Goal: Contribute content: Contribute content

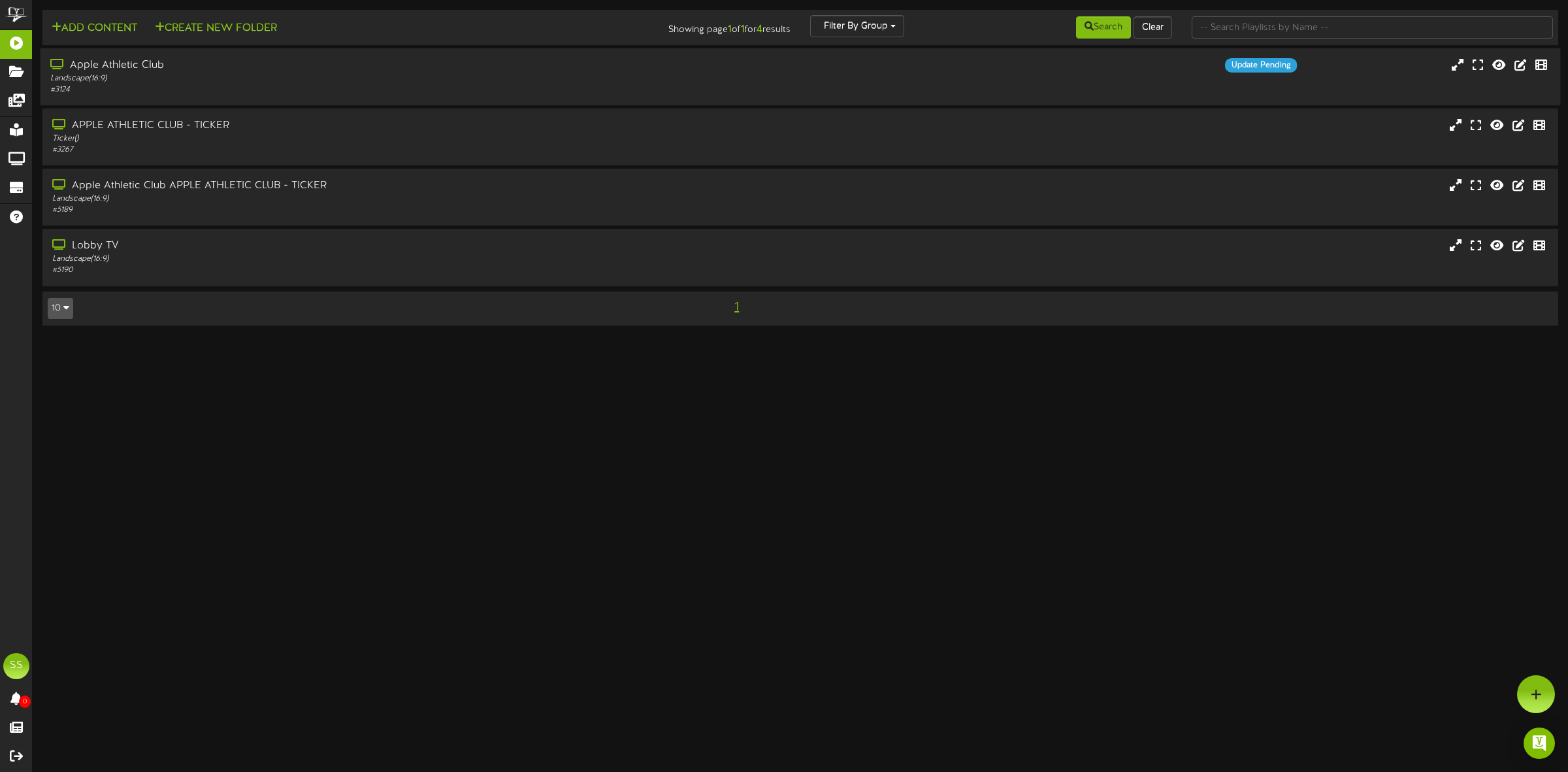
click at [216, 82] on div "Landscape ( 16:9 )" at bounding box center [356, 78] width 613 height 11
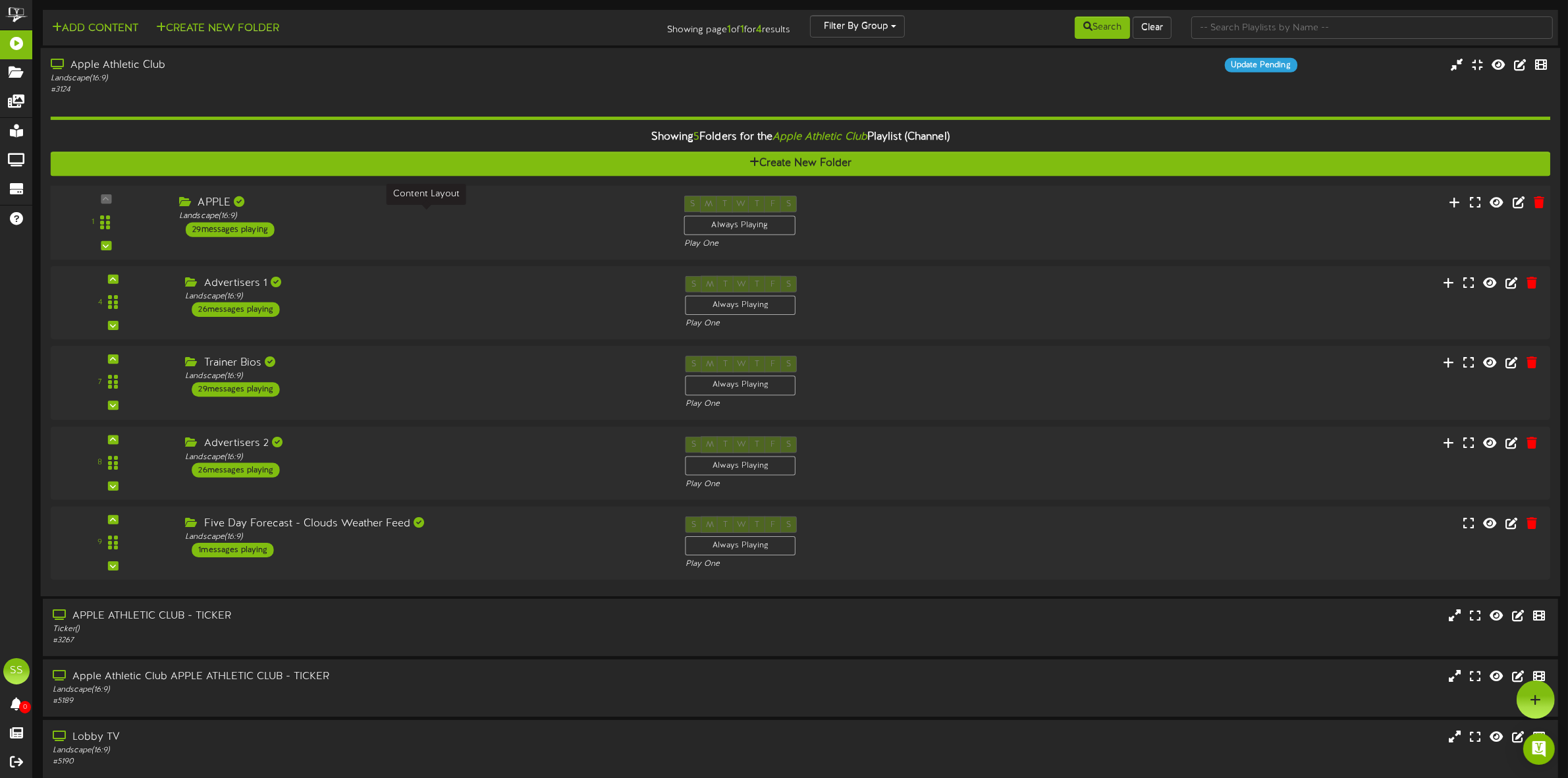
click at [357, 218] on div "Landscape ( 16:9 )" at bounding box center [422, 216] width 485 height 11
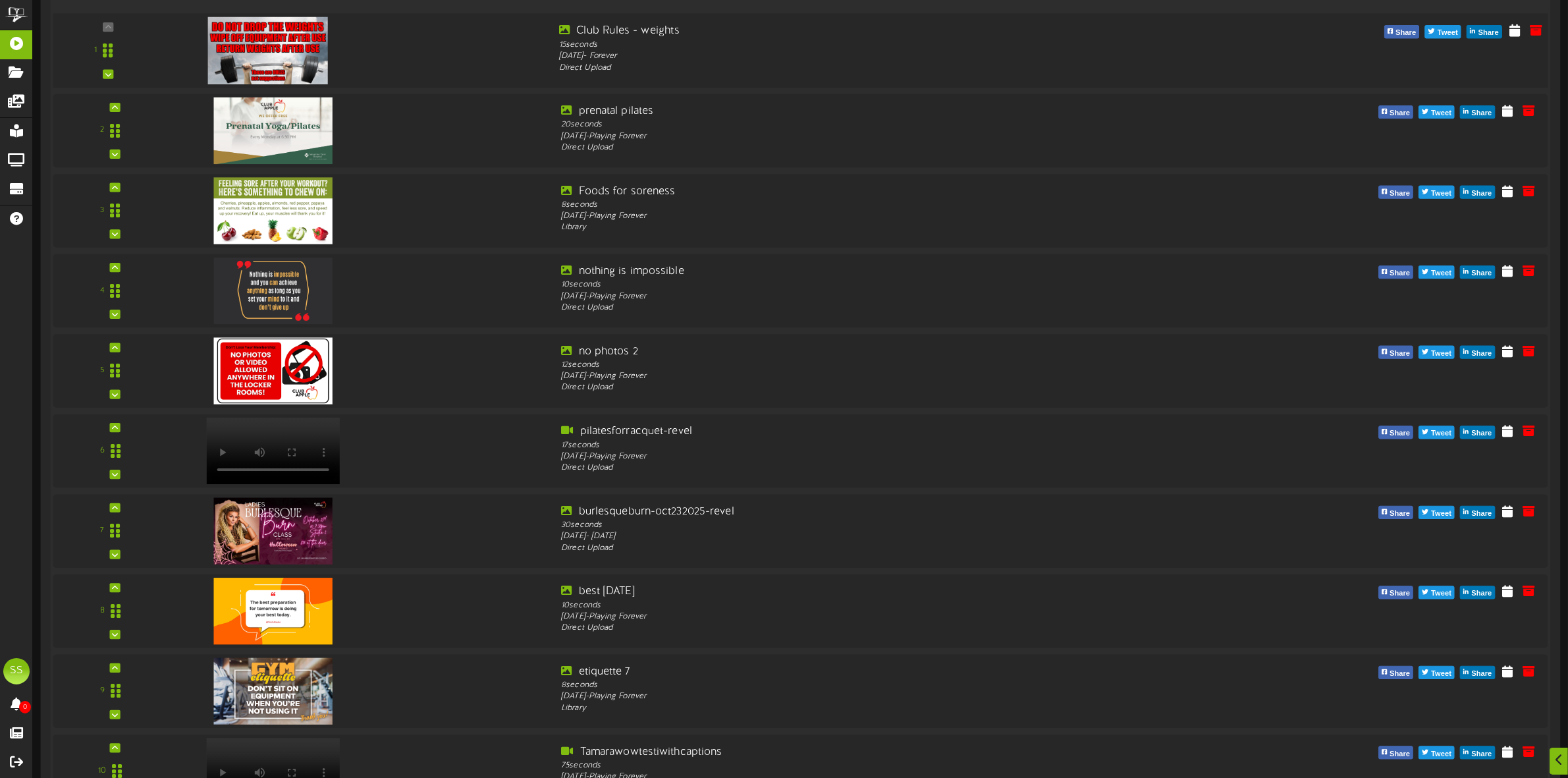
scroll to position [329, 0]
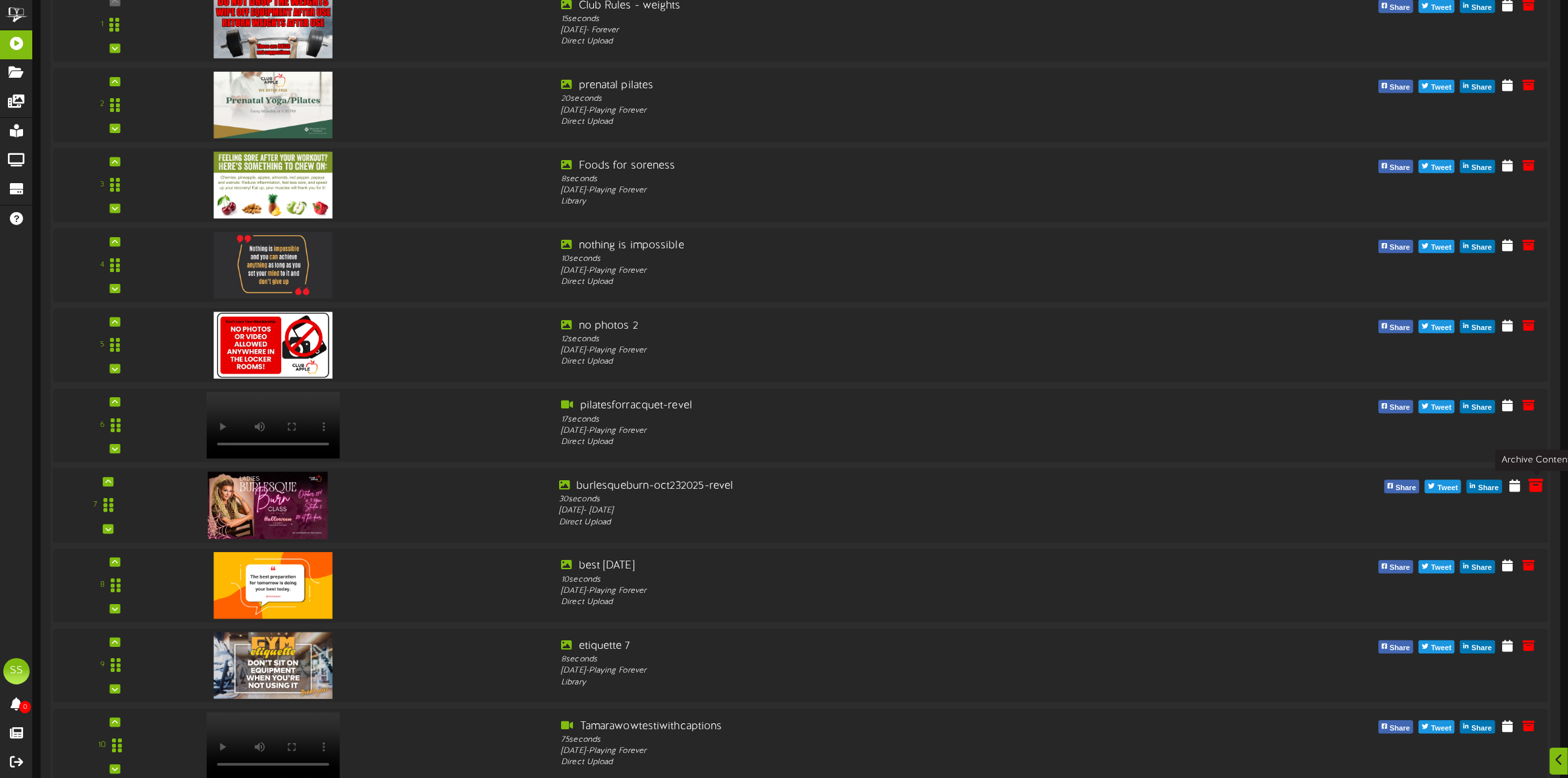
click at [1535, 489] on icon at bounding box center [1535, 484] width 14 height 14
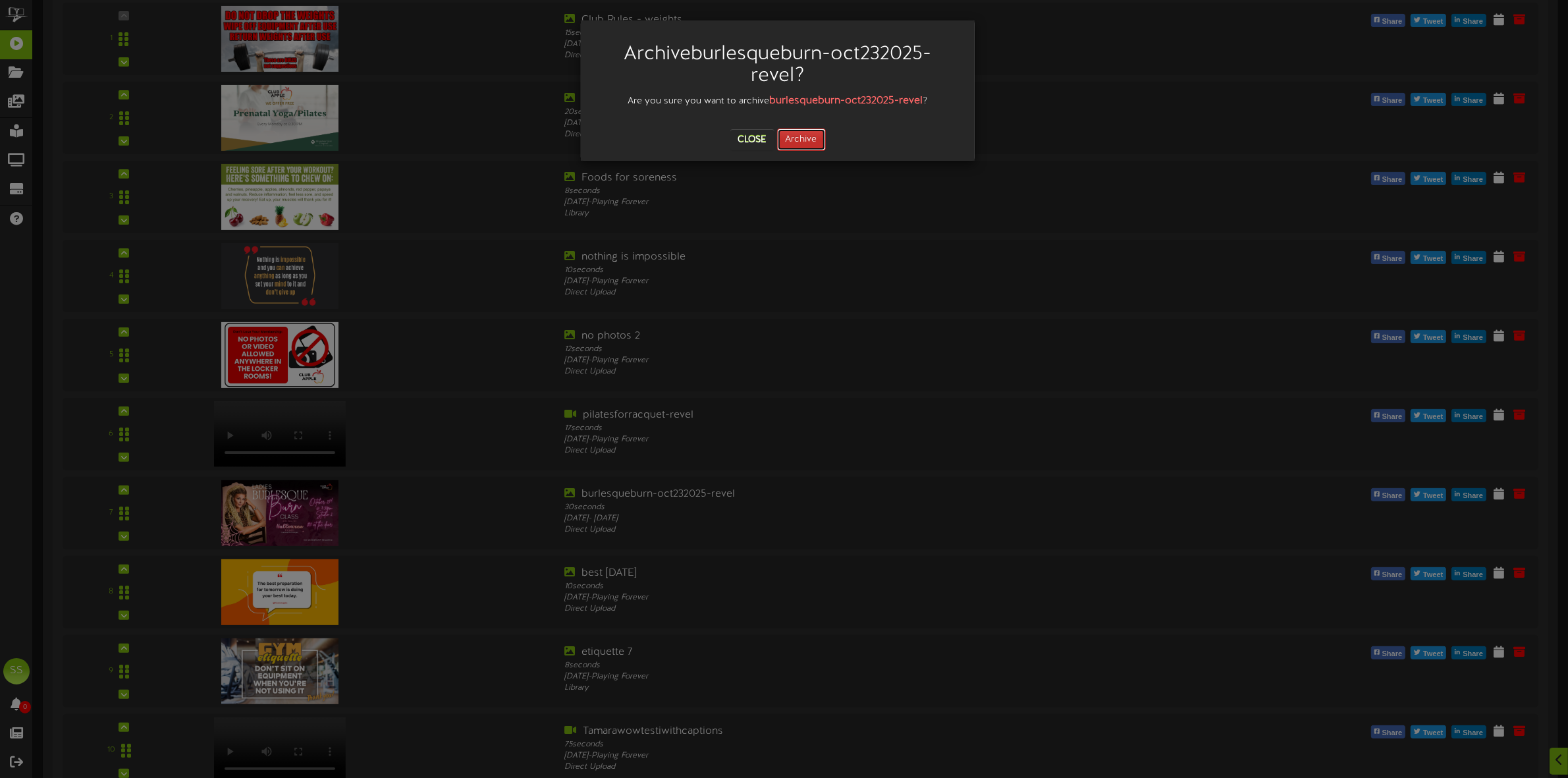
click at [804, 135] on button "Archive" at bounding box center [801, 139] width 49 height 23
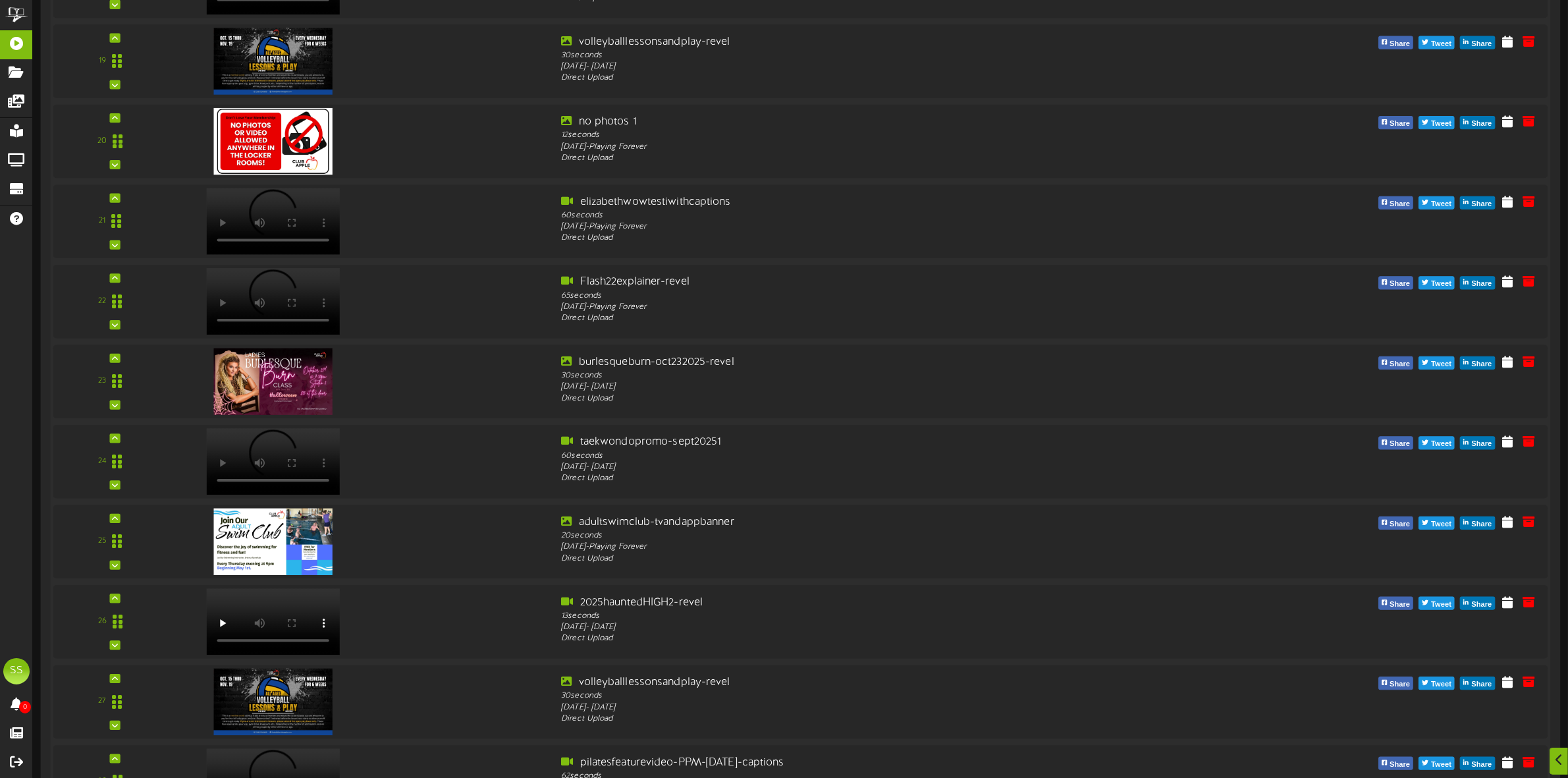
scroll to position [1660, 0]
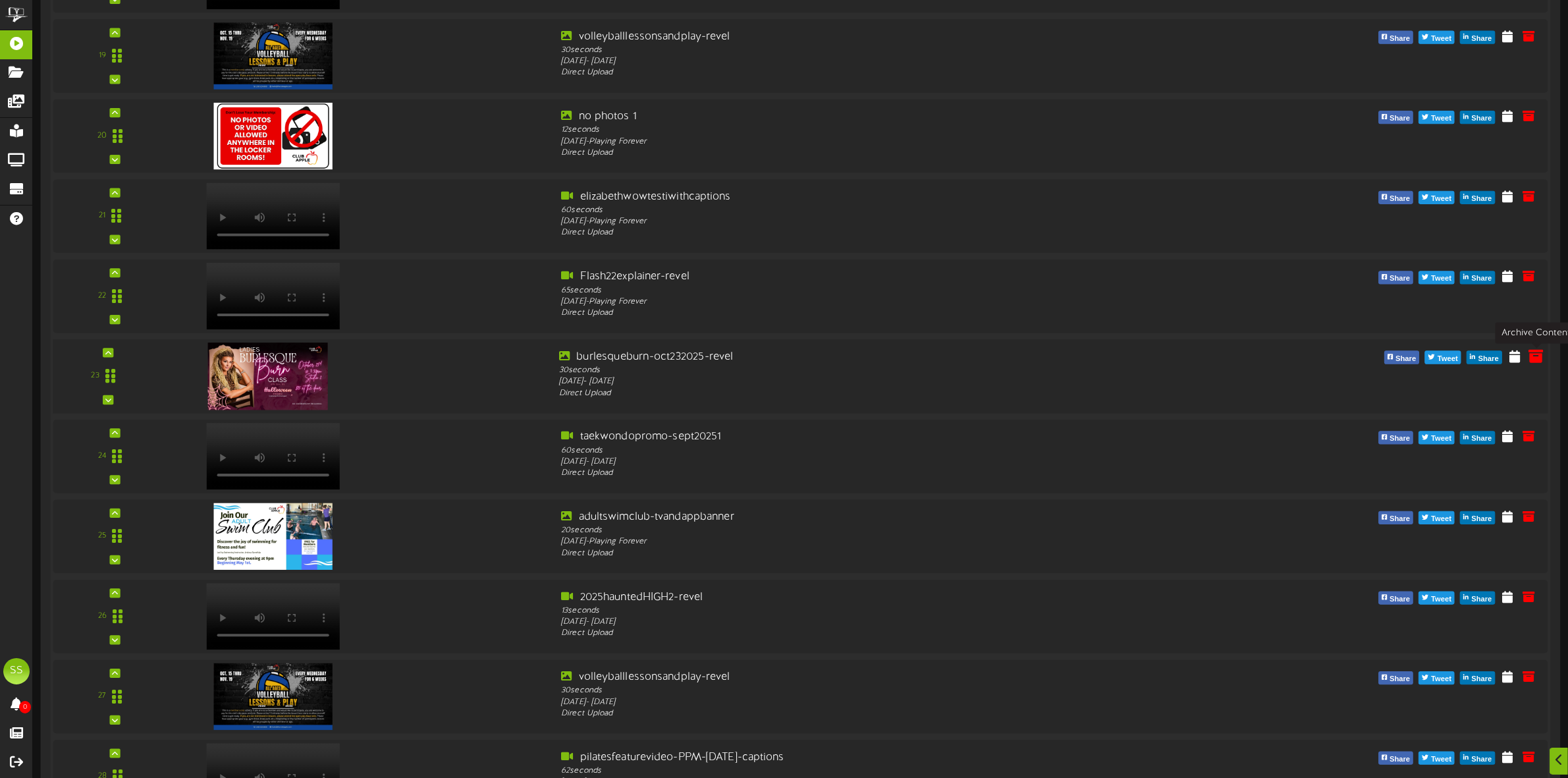
click at [1539, 360] on icon at bounding box center [1535, 355] width 14 height 14
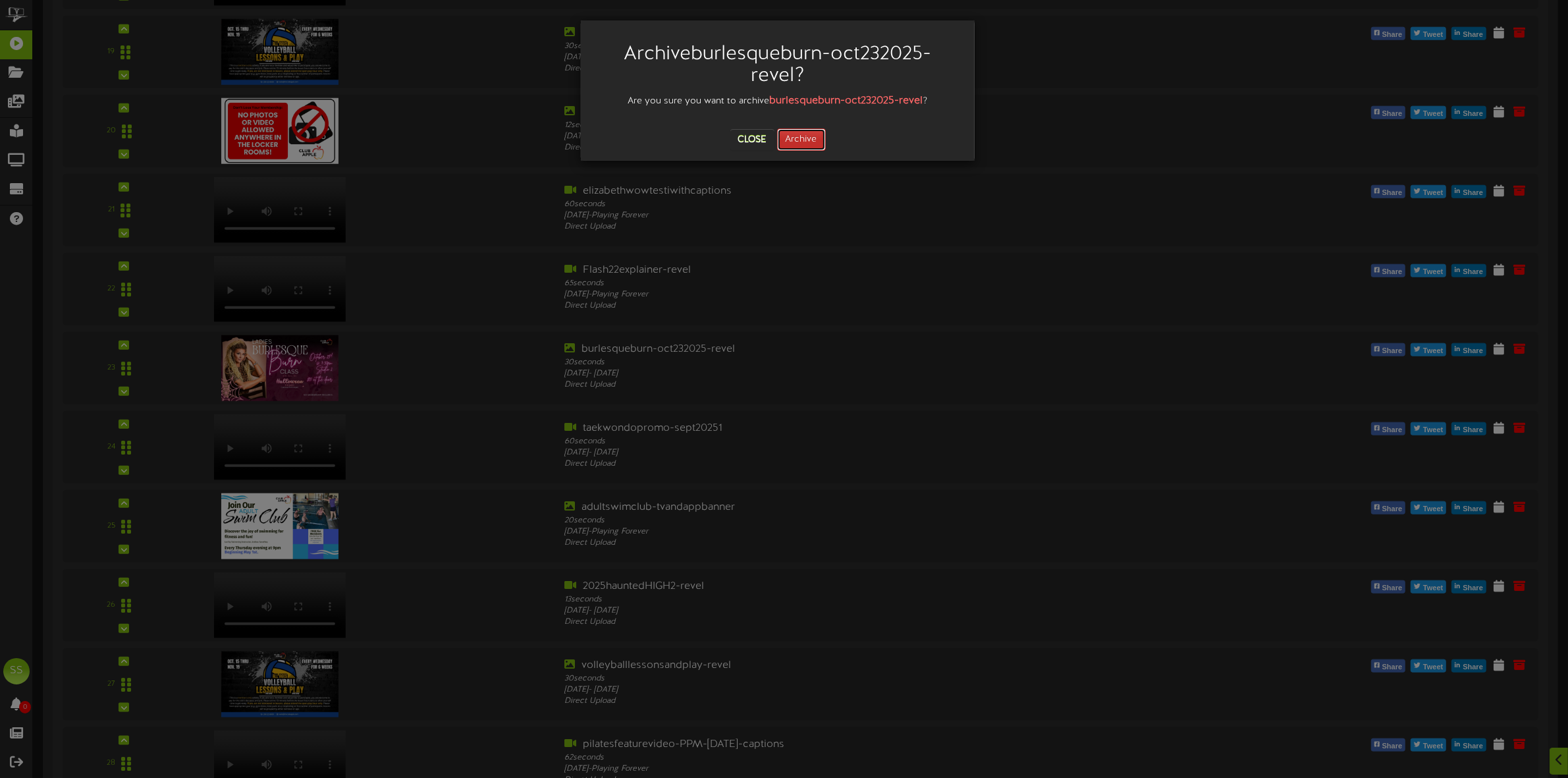
click at [807, 143] on button "Archive" at bounding box center [801, 139] width 49 height 23
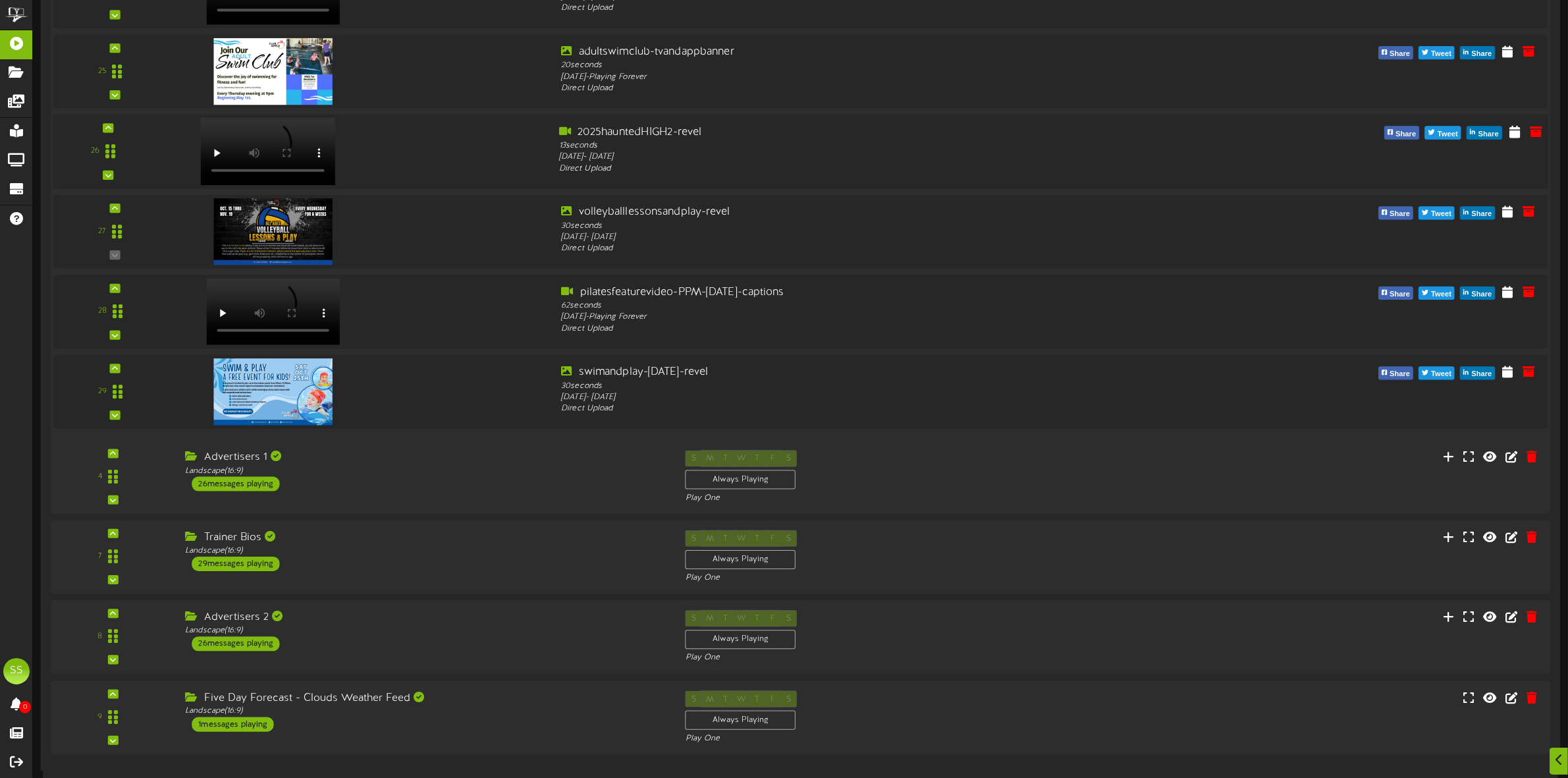
scroll to position [2072, 0]
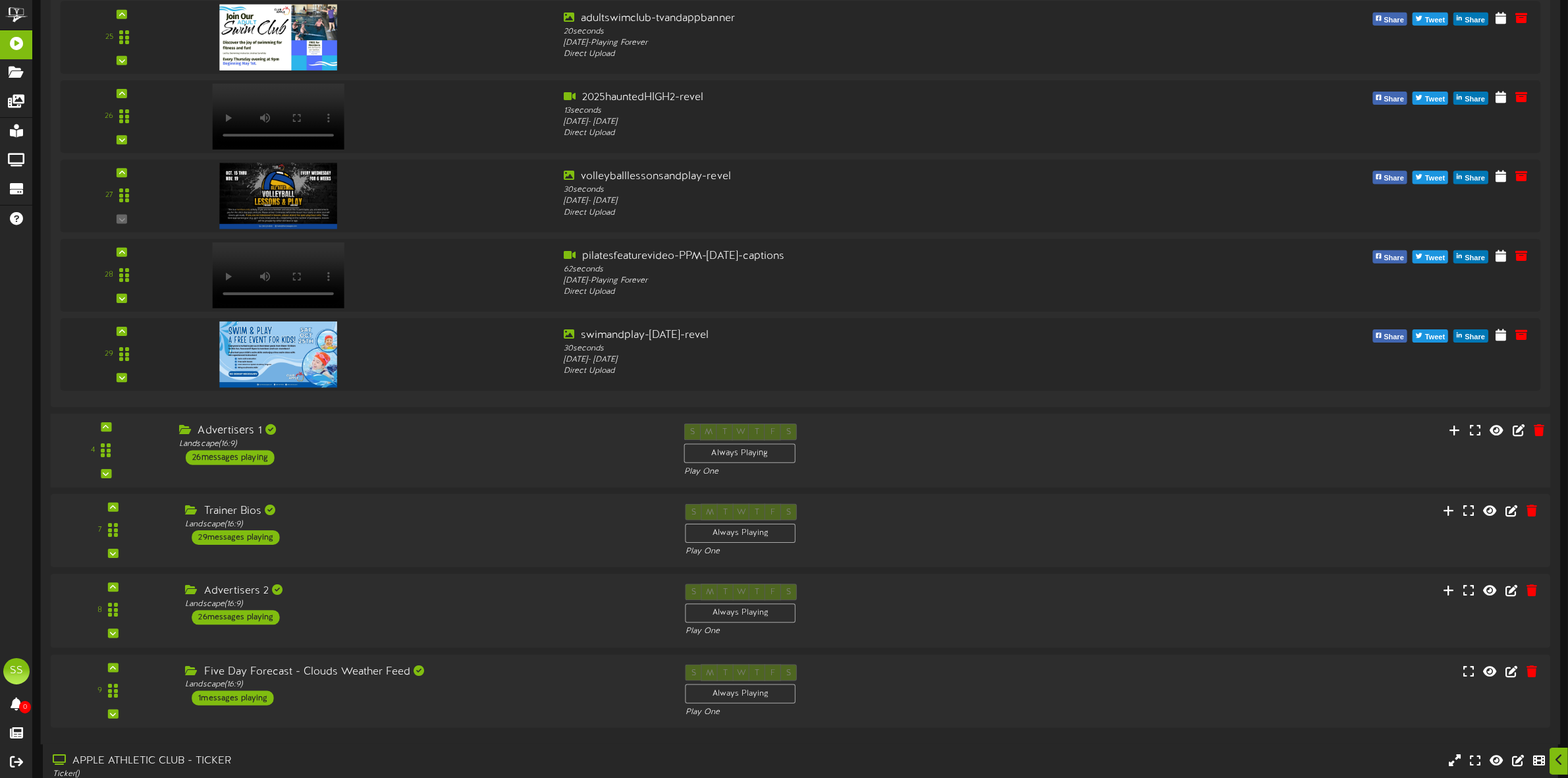
click at [417, 452] on div "Advertisers 1 Landscape ( 16:9 ) 26 messages playing" at bounding box center [422, 444] width 505 height 41
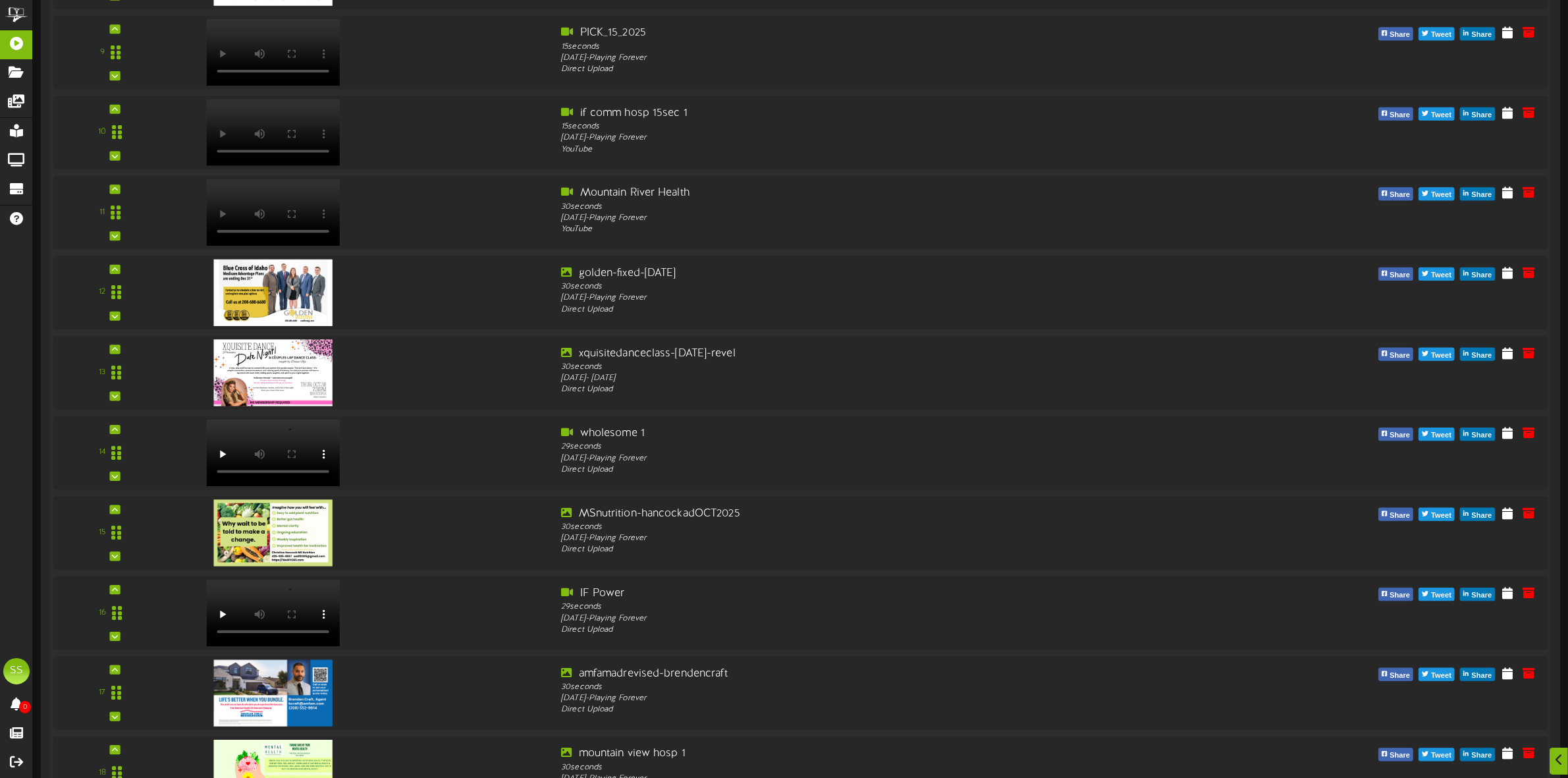
scroll to position [3303, 0]
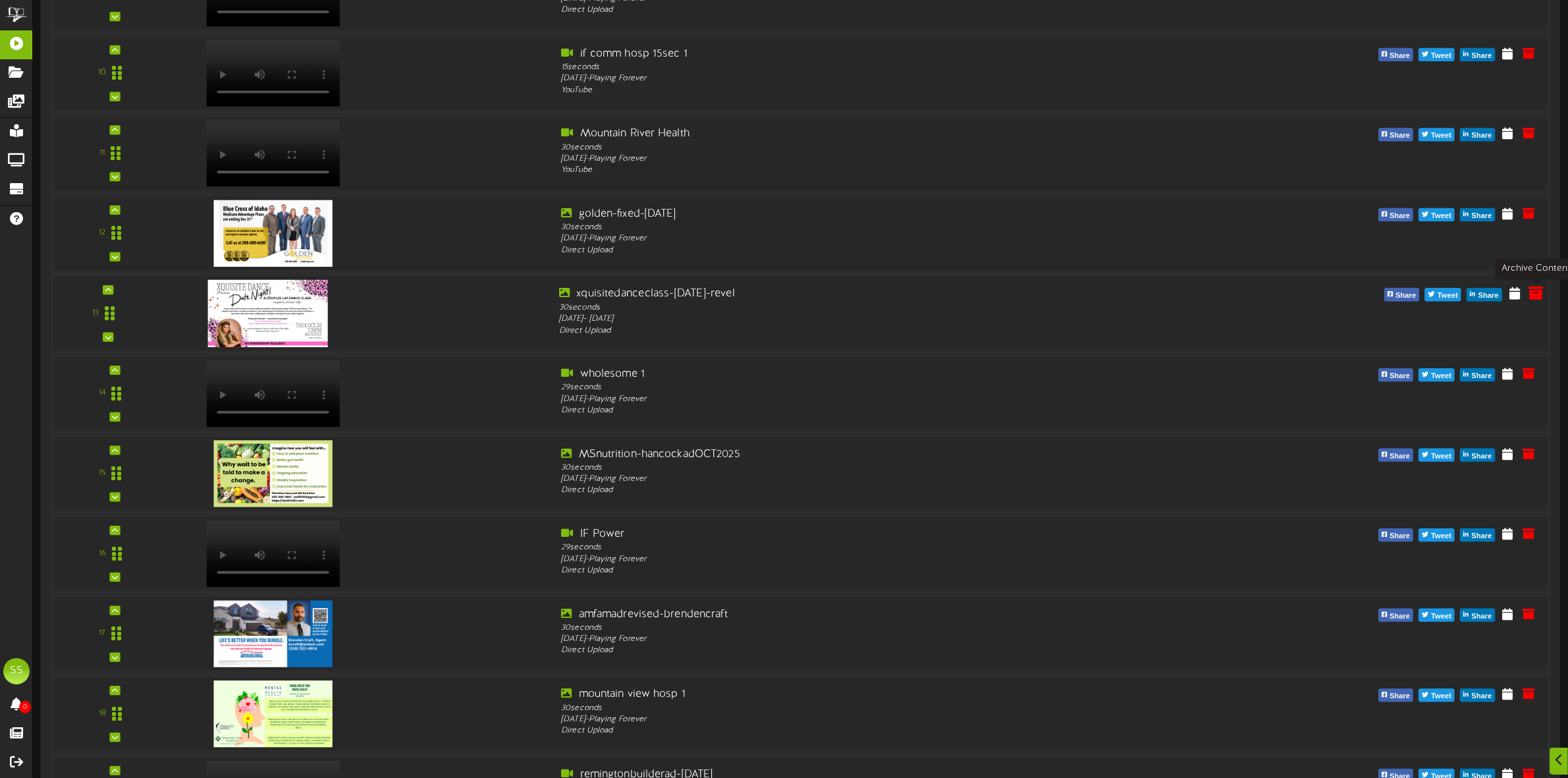
click at [1529, 295] on icon at bounding box center [1535, 292] width 14 height 14
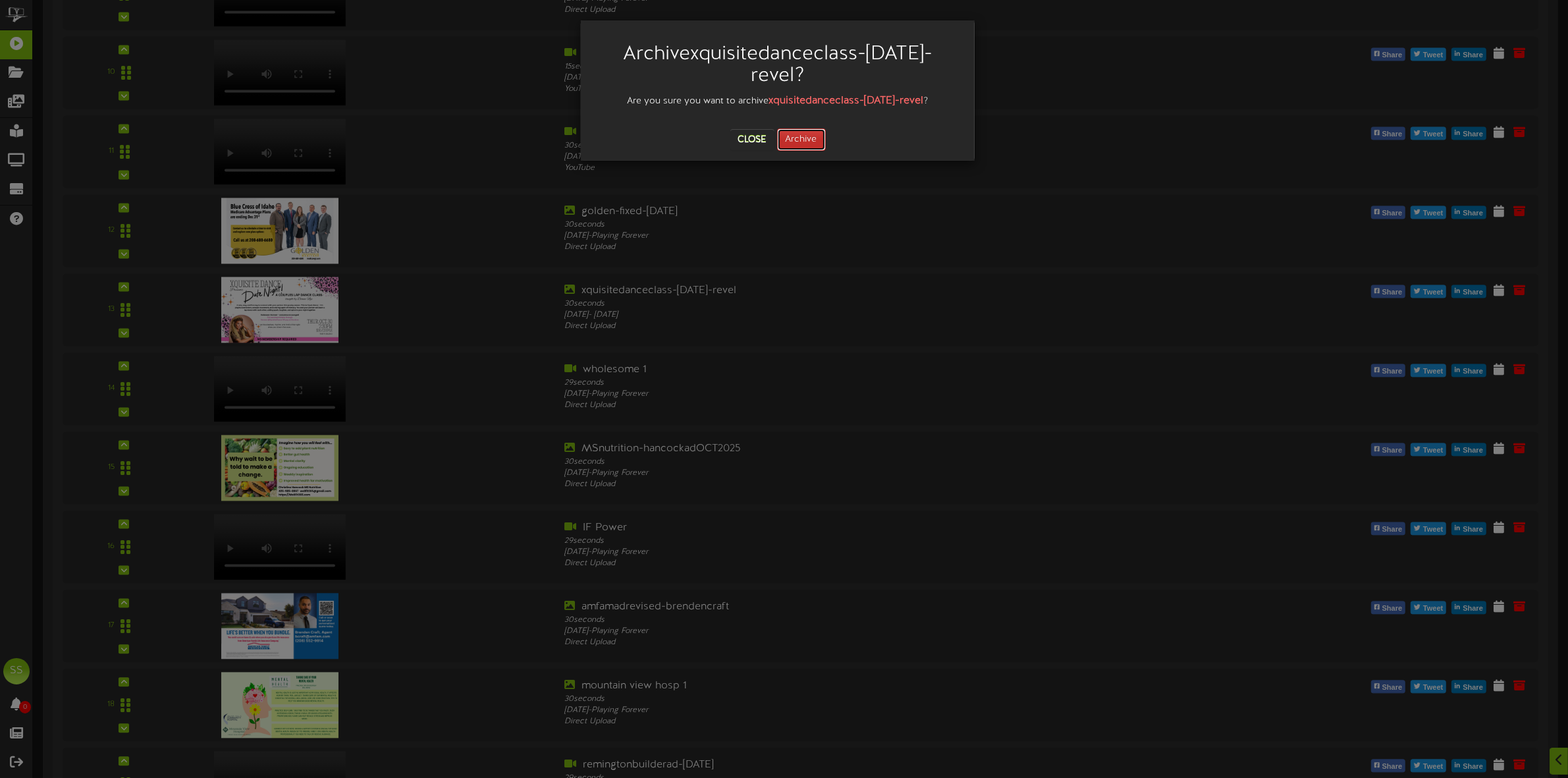
click at [800, 144] on button "Archive" at bounding box center [801, 139] width 49 height 23
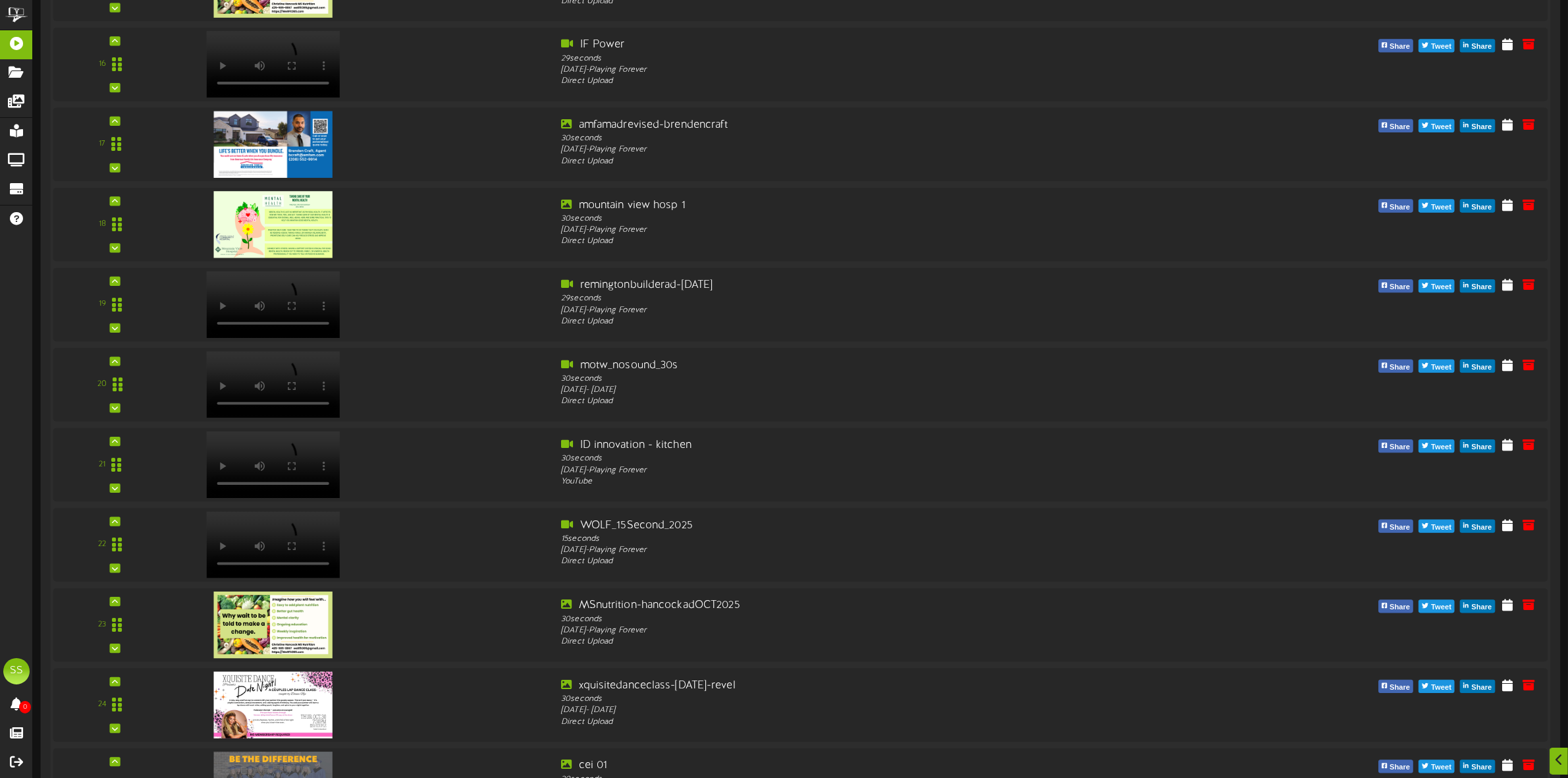
scroll to position [4043, 0]
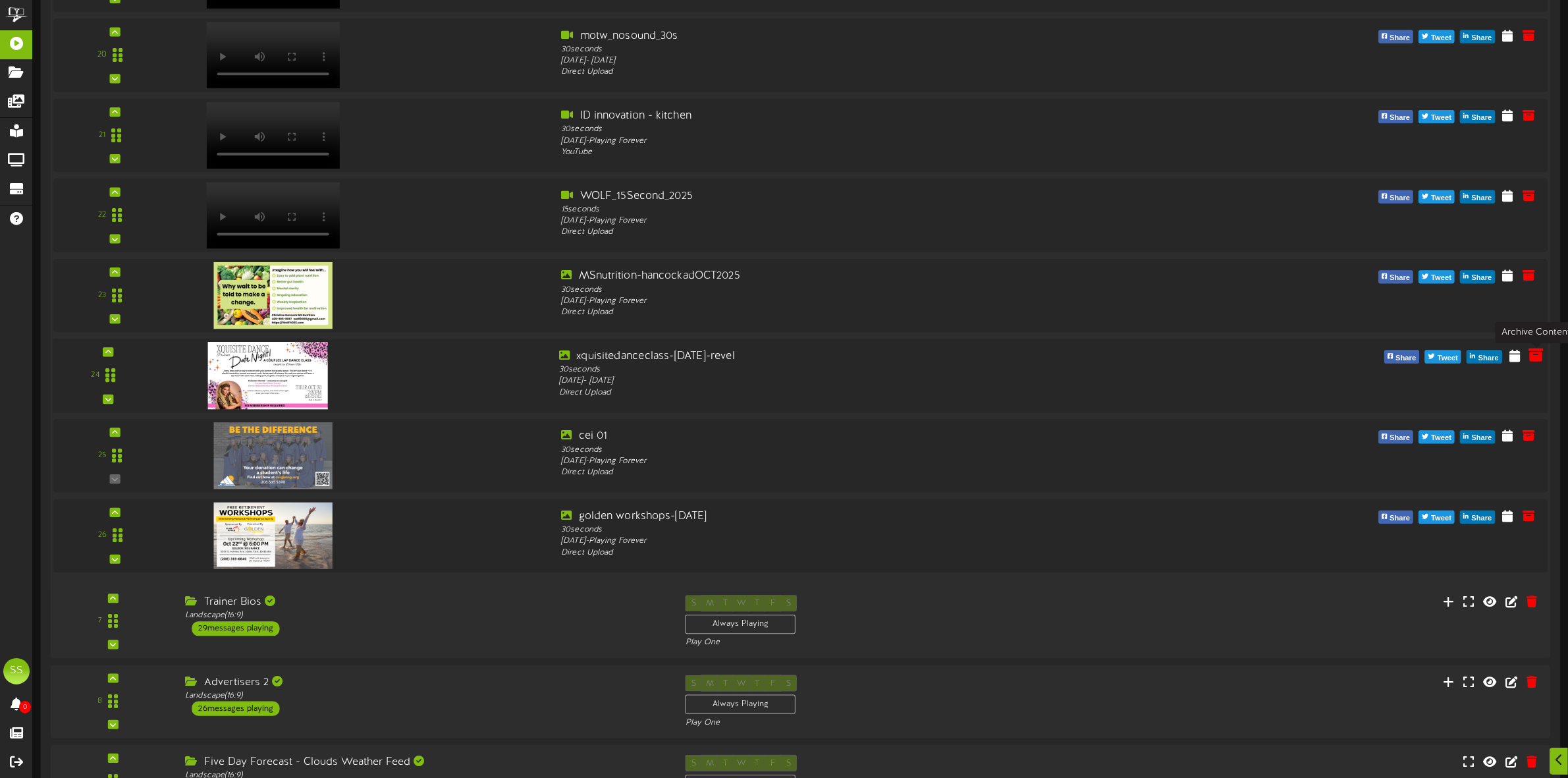
click at [1532, 358] on icon at bounding box center [1535, 354] width 14 height 14
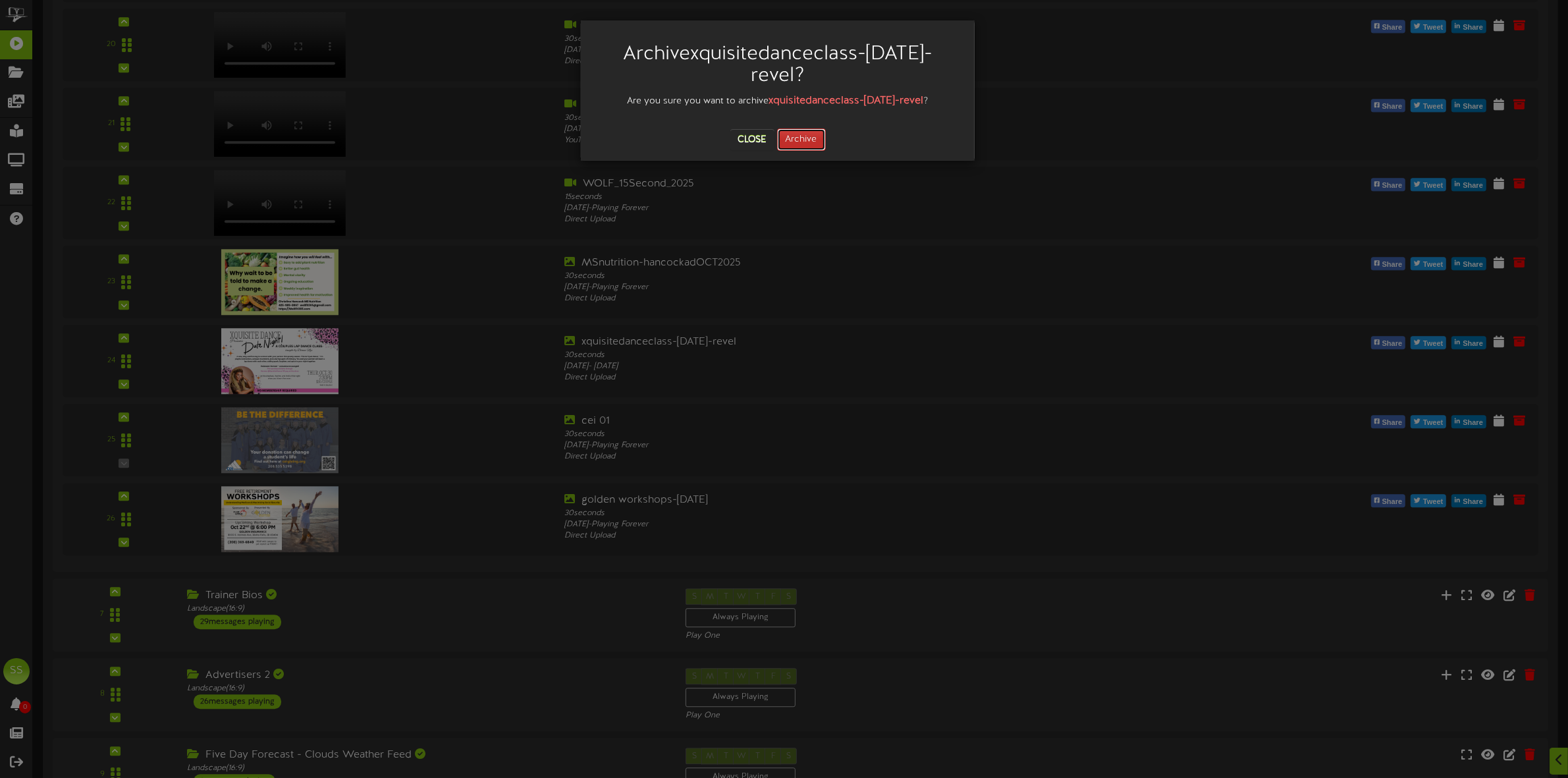
click at [797, 143] on button "Archive" at bounding box center [801, 139] width 49 height 23
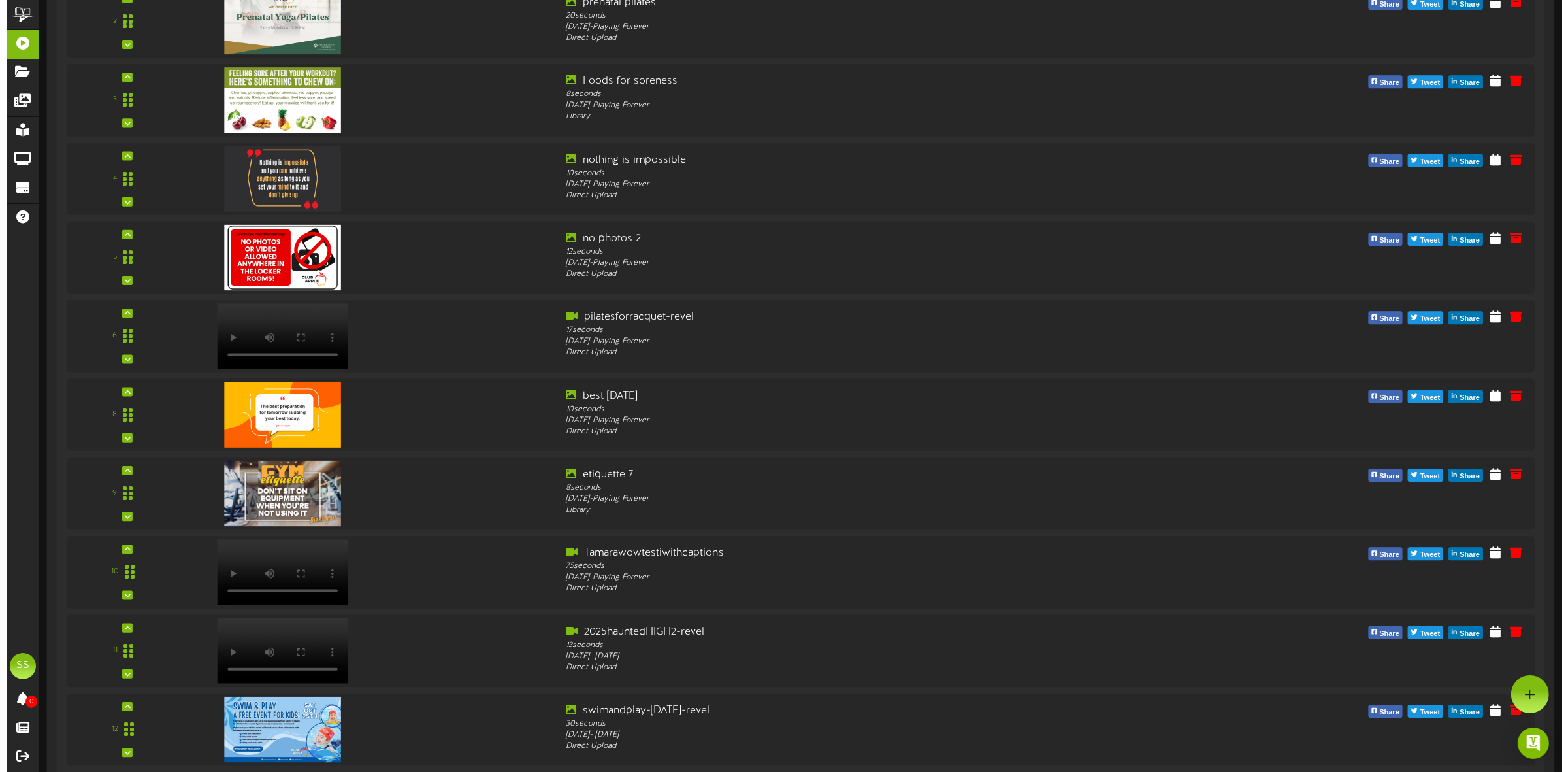
scroll to position [0, 0]
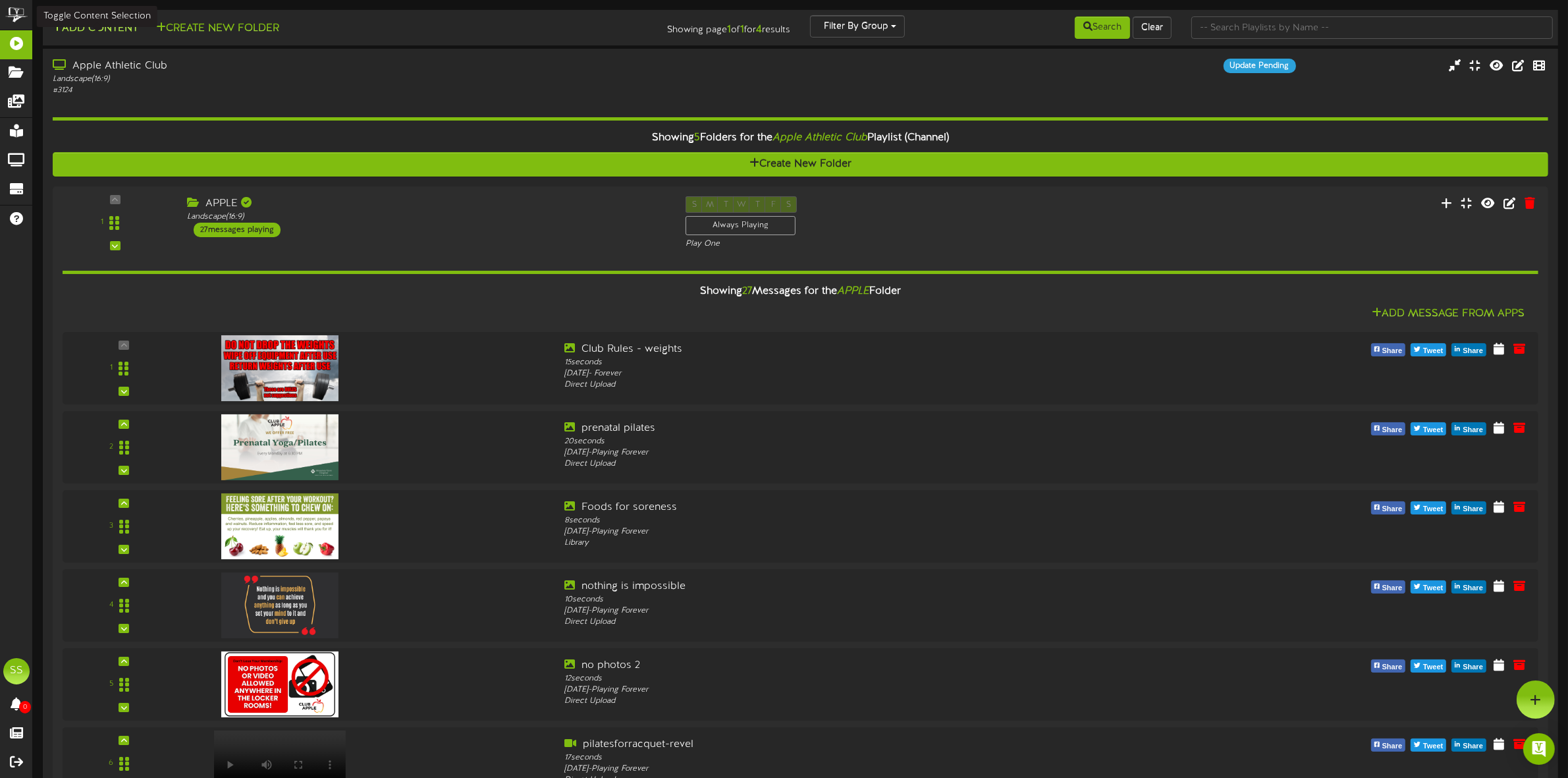
click at [89, 30] on button "Add Content" at bounding box center [95, 29] width 94 height 17
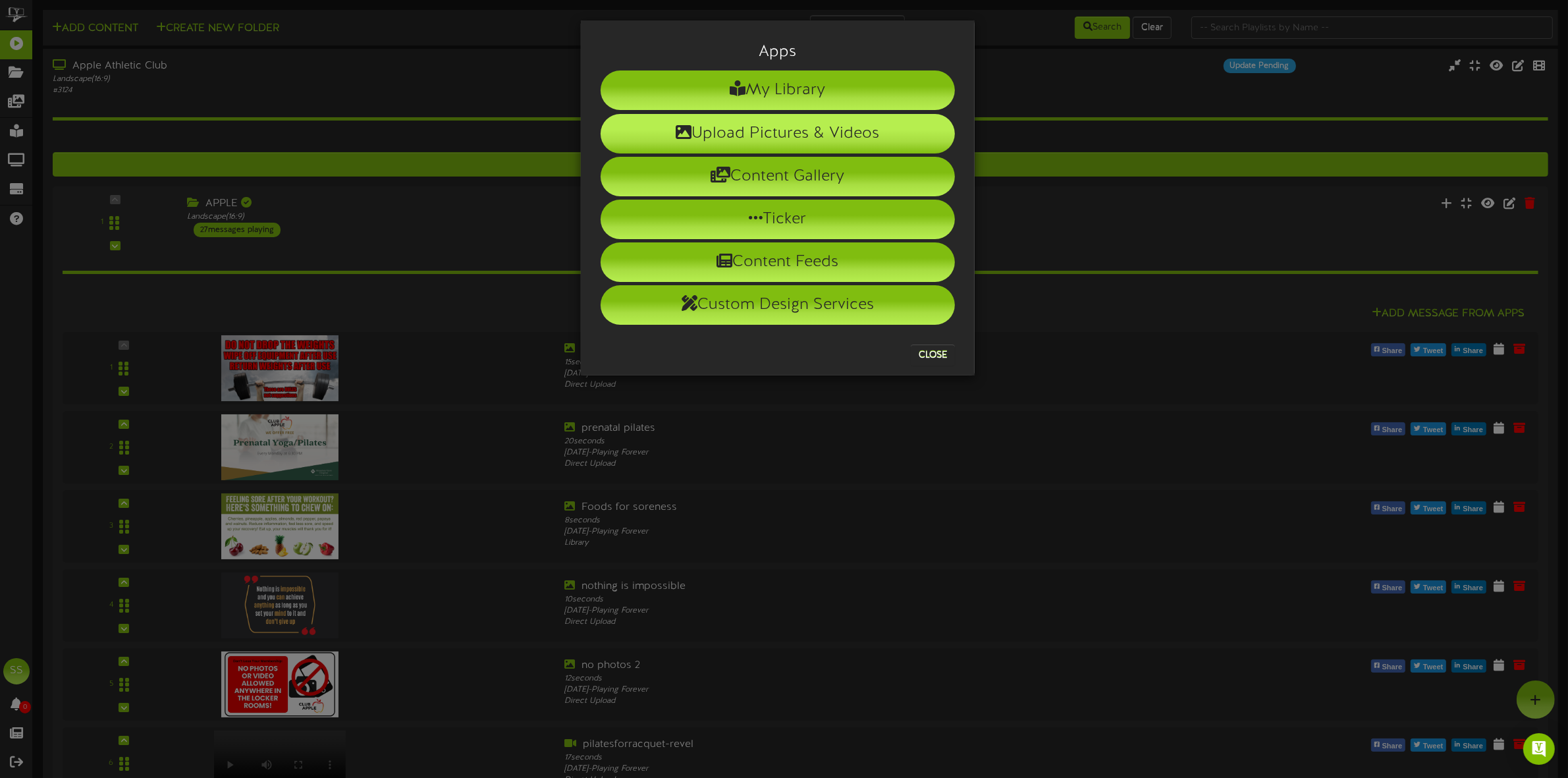
click at [752, 138] on li "Upload Pictures & Videos" at bounding box center [778, 133] width 354 height 39
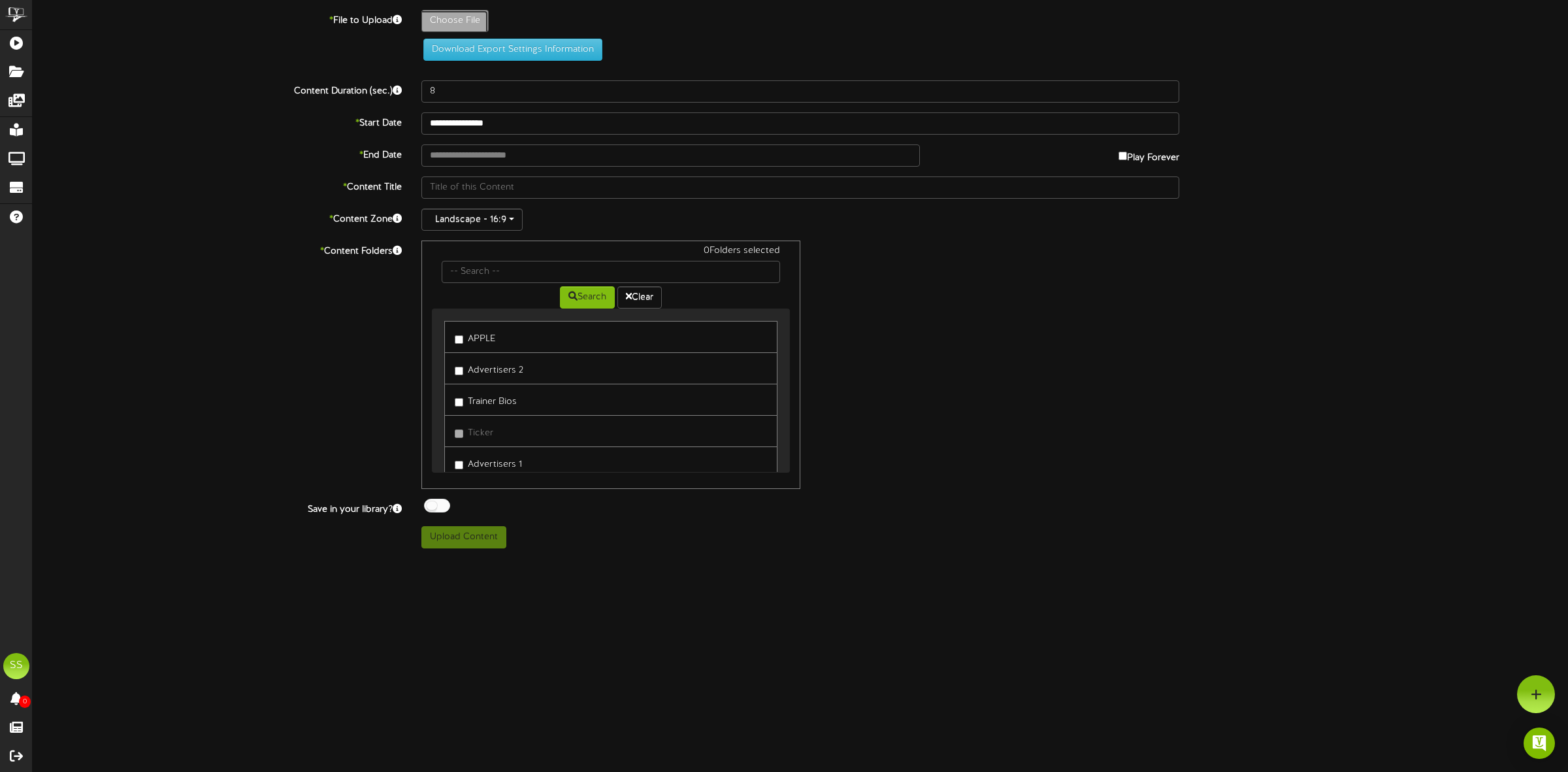
type input "**********"
type input "xquisitedanceclass-oct2025-revel"
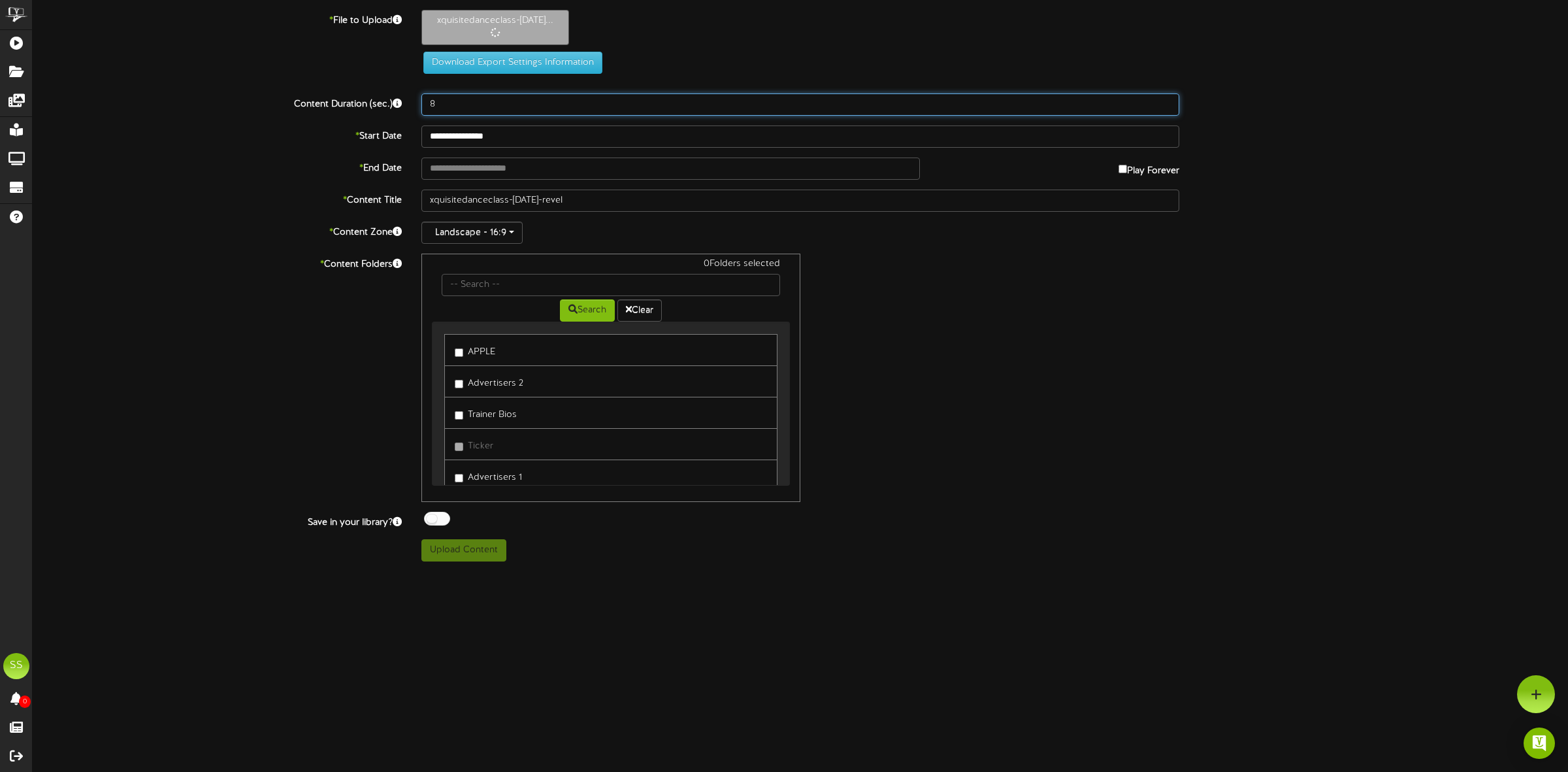
drag, startPoint x: 445, startPoint y: 106, endPoint x: 419, endPoint y: 106, distance: 26.0
click at [419, 106] on div "8" at bounding box center [801, 104] width 777 height 22
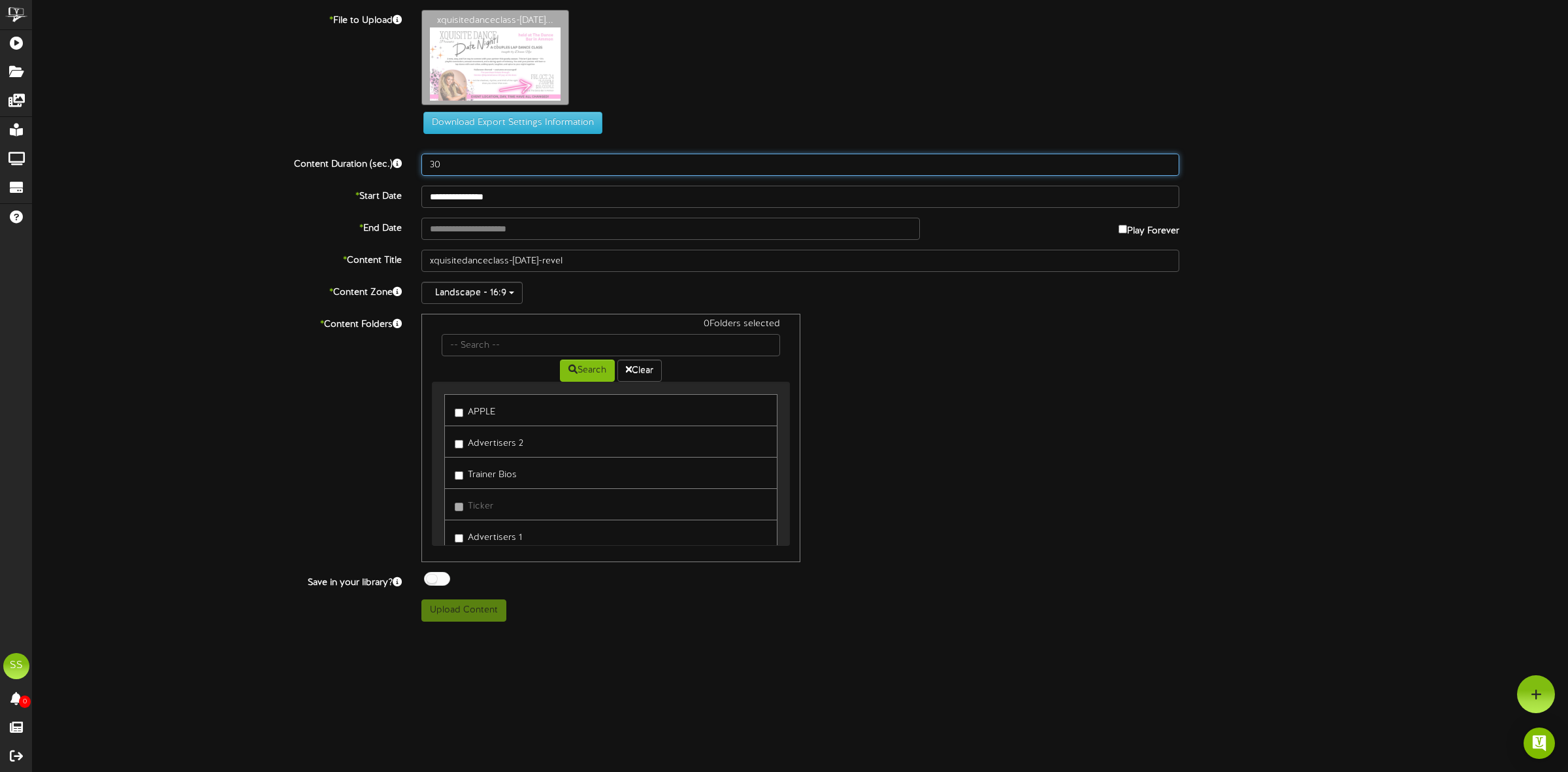
type input "30"
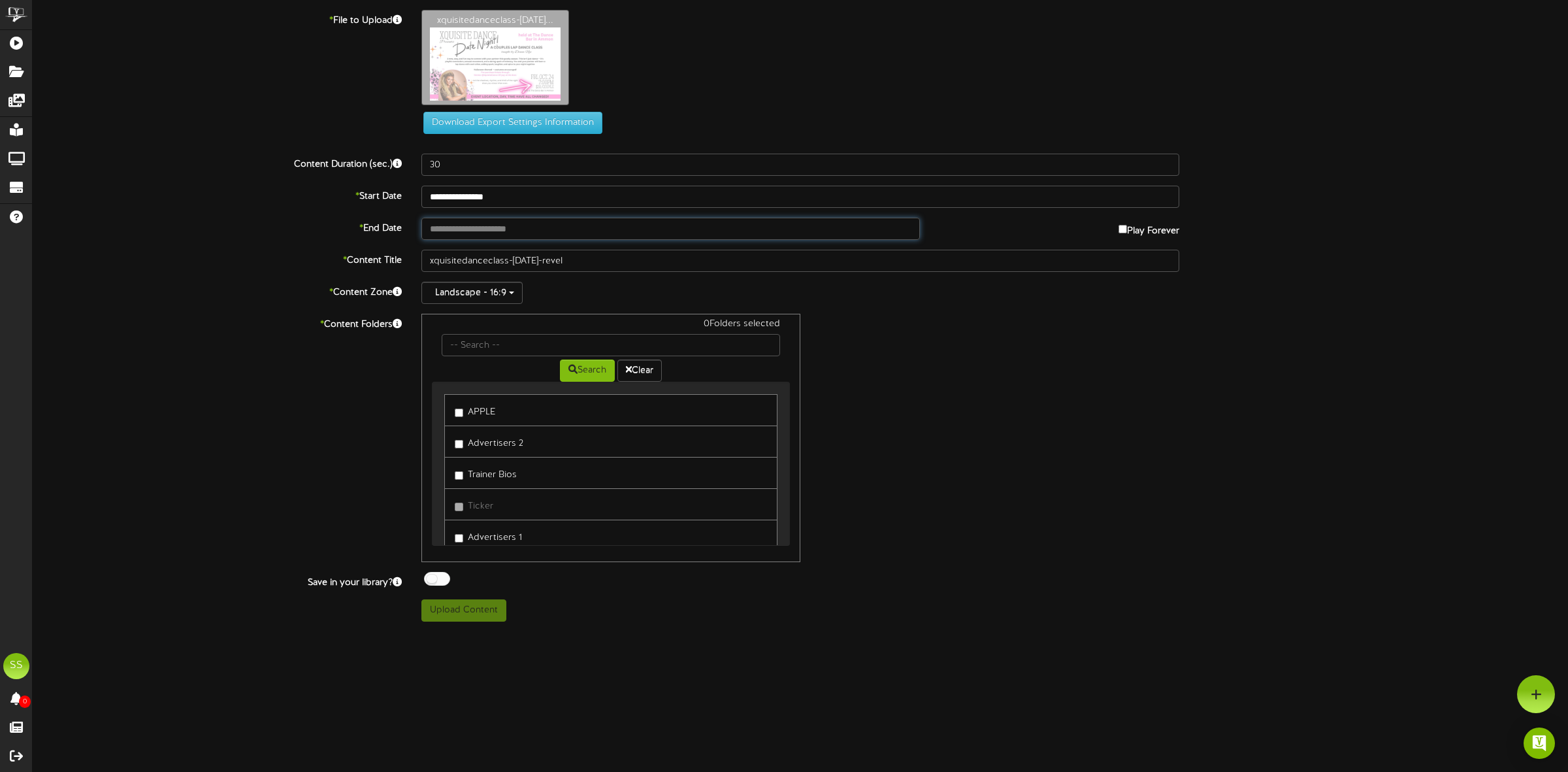
click at [456, 229] on input "text" at bounding box center [670, 228] width 499 height 22
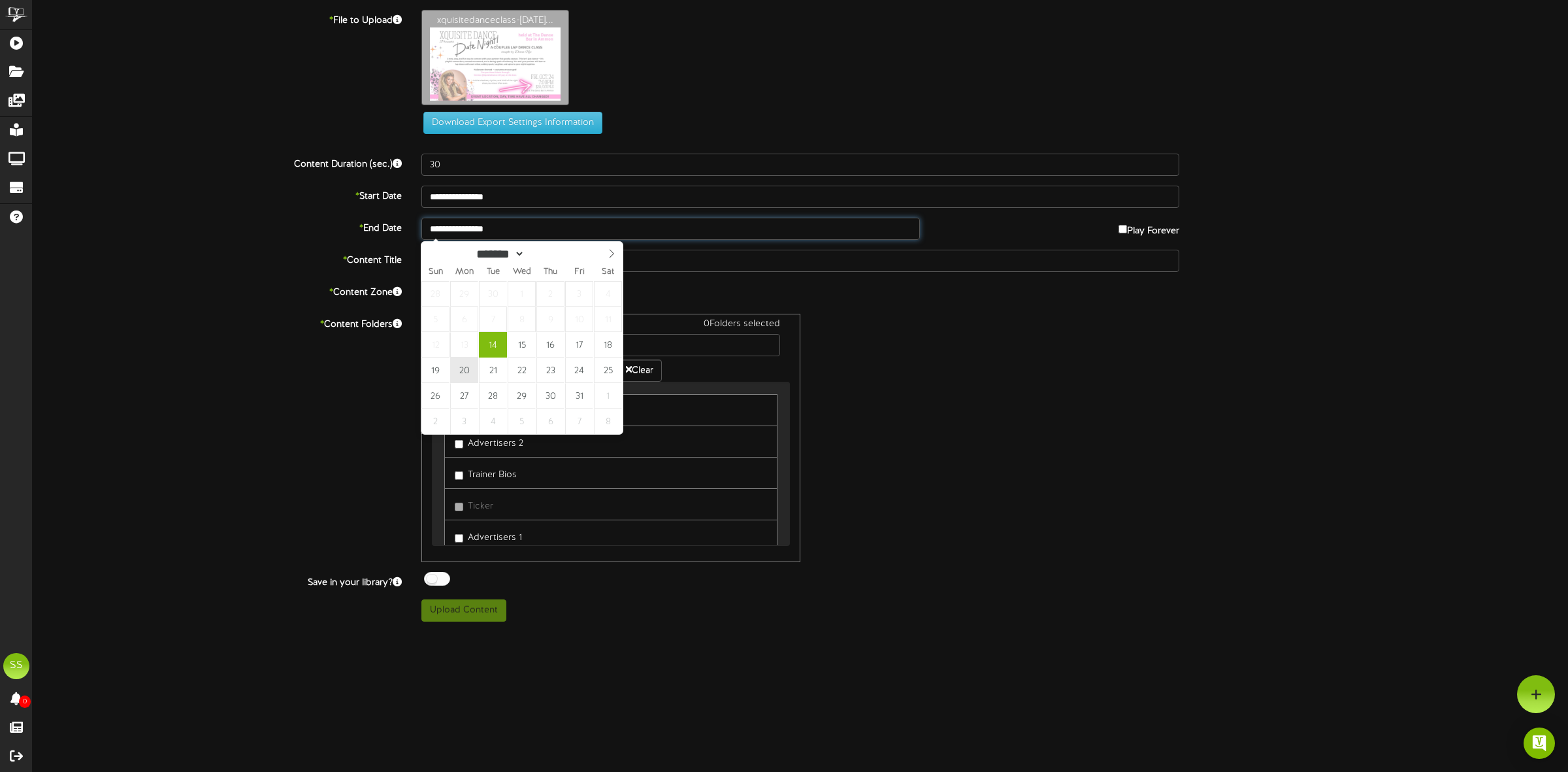
type input "**********"
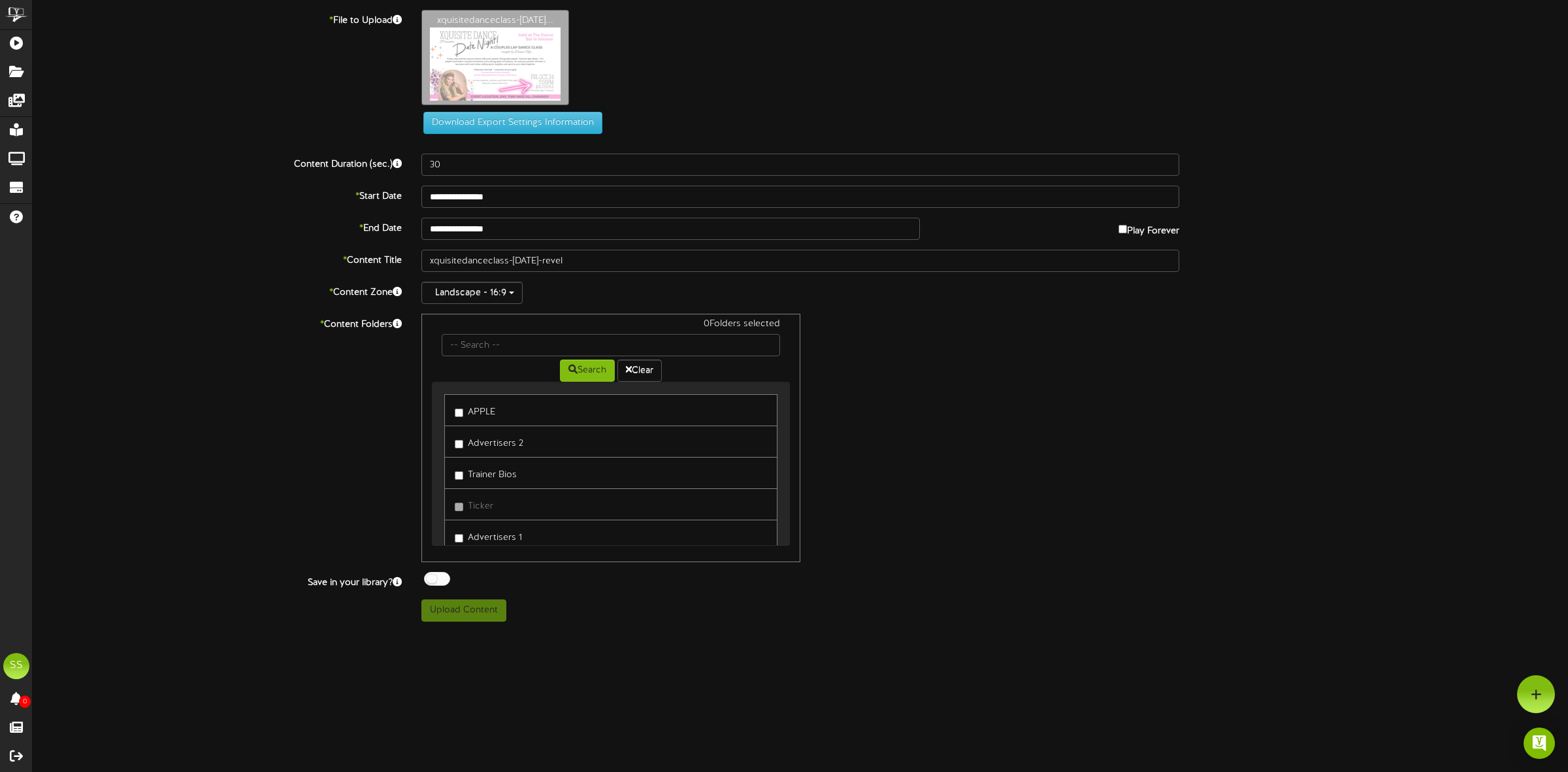
click at [481, 413] on label "APPLE" at bounding box center [474, 410] width 41 height 17
click at [439, 582] on div at bounding box center [436, 579] width 26 height 13
click at [456, 619] on button "Upload Content" at bounding box center [464, 610] width 85 height 22
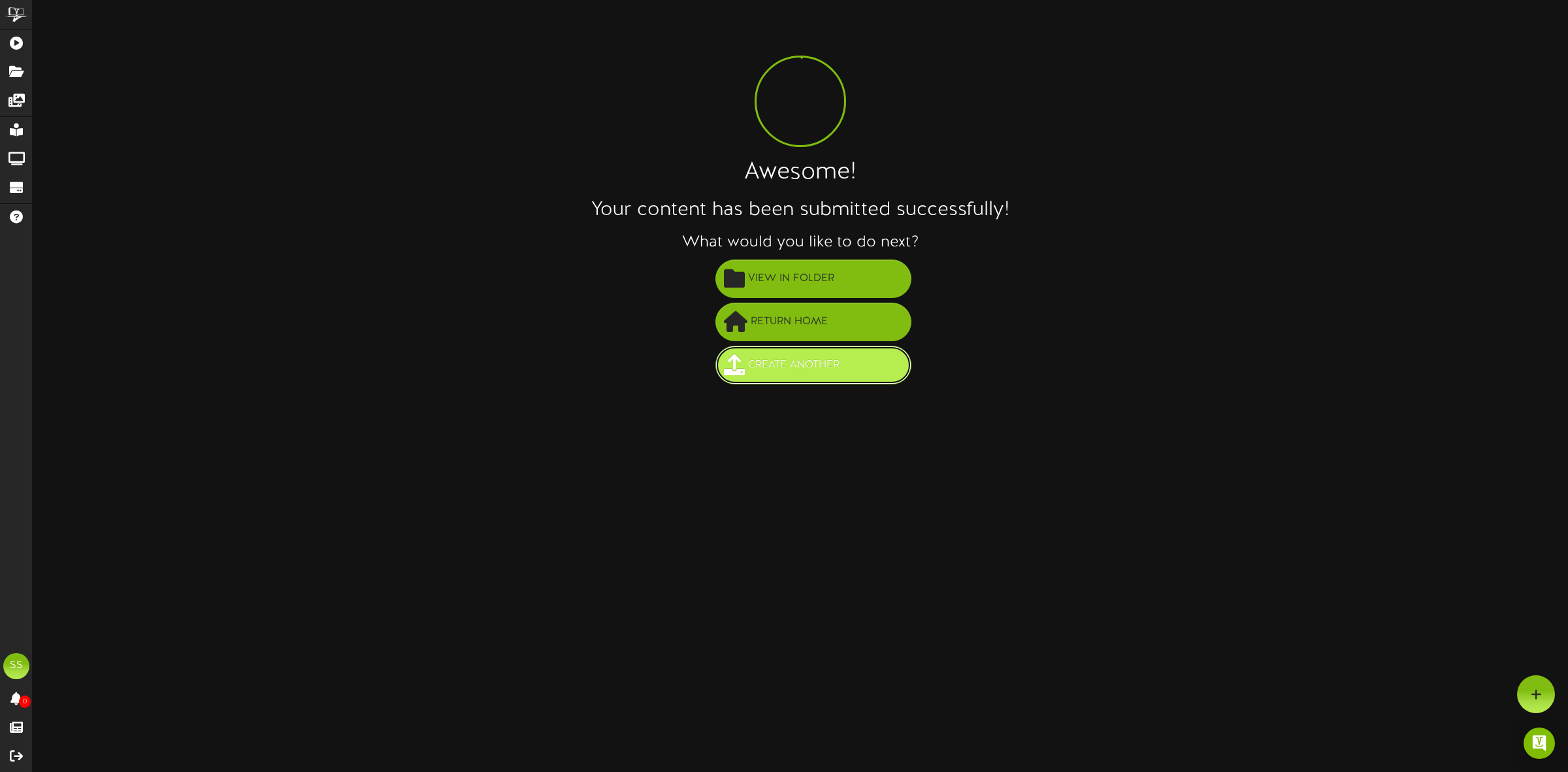
click at [782, 371] on span "Create Another" at bounding box center [794, 365] width 98 height 22
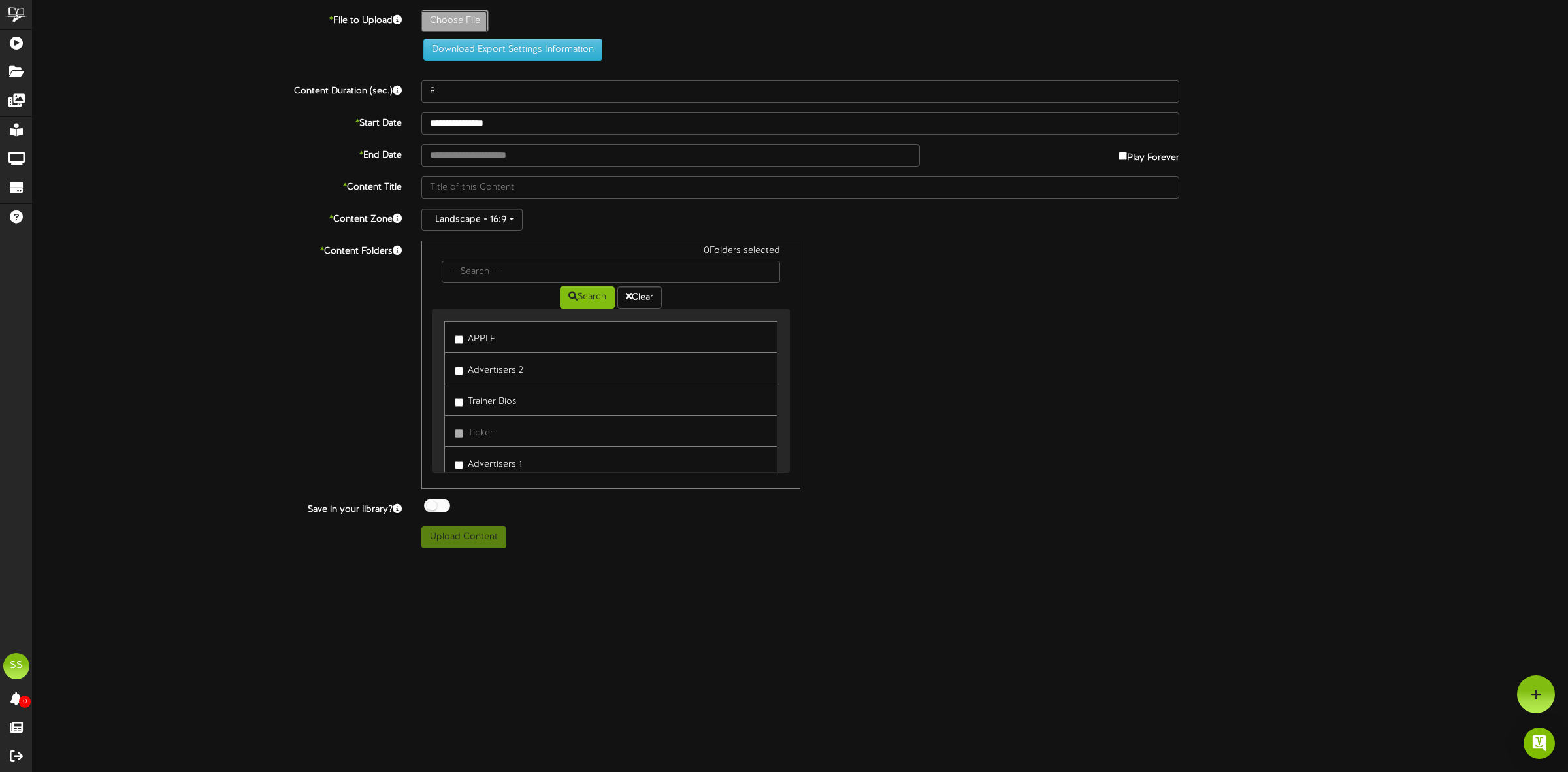
type input "**********"
type input "burlesqueburn-oct232025-revel"
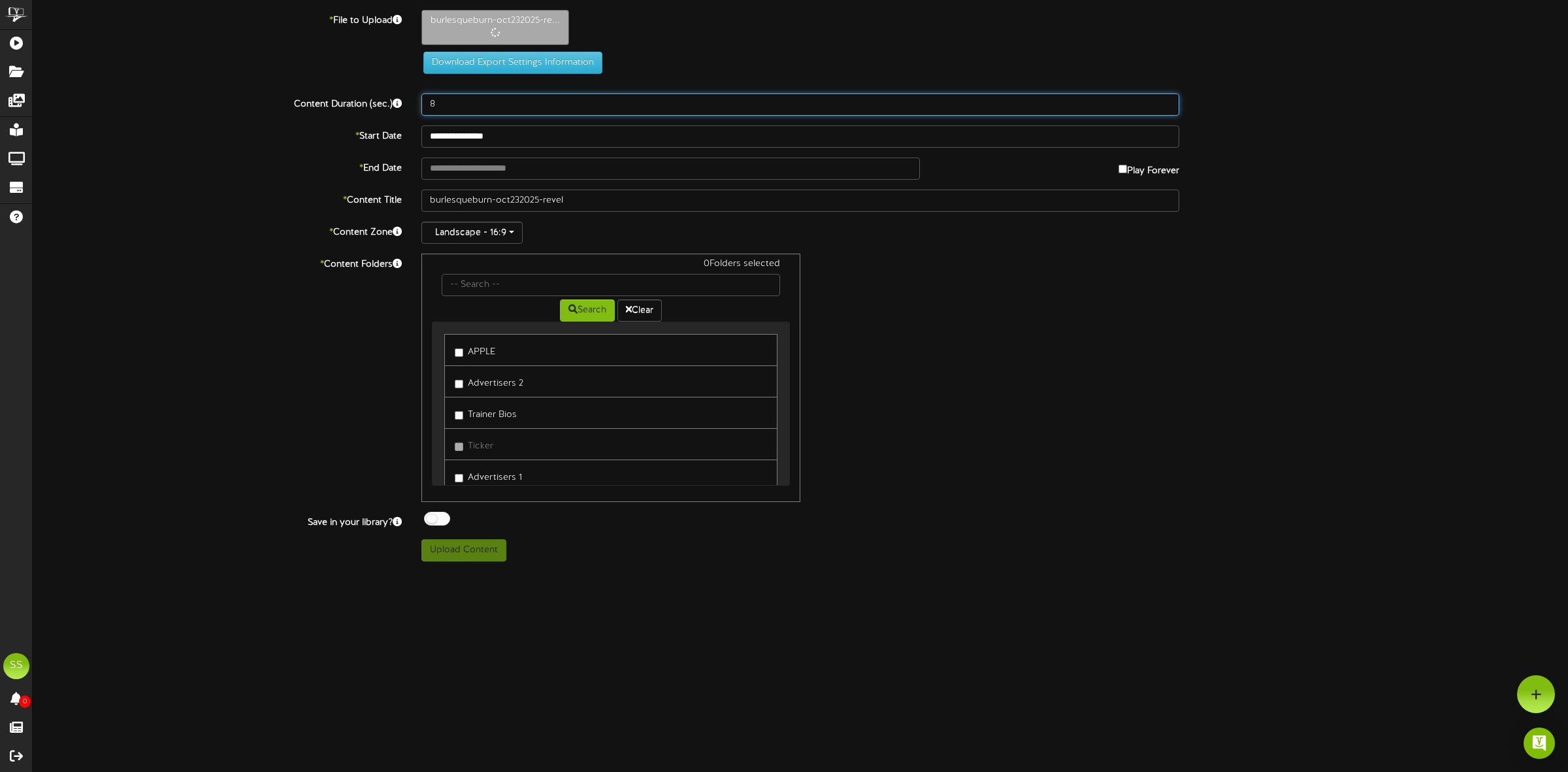
drag, startPoint x: 454, startPoint y: 102, endPoint x: 413, endPoint y: 102, distance: 41.0
click at [413, 102] on div "8" at bounding box center [801, 104] width 777 height 22
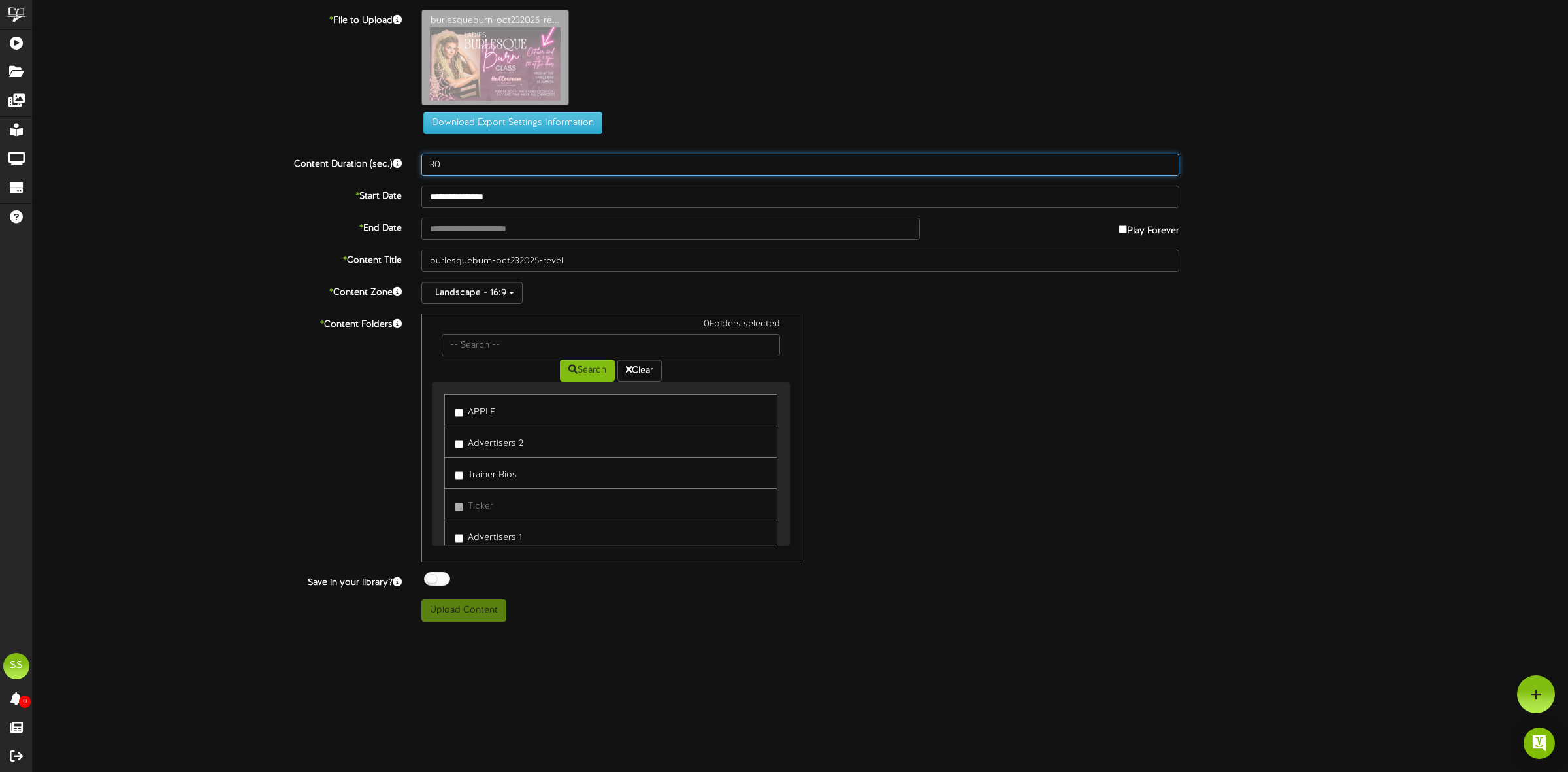
type input "30"
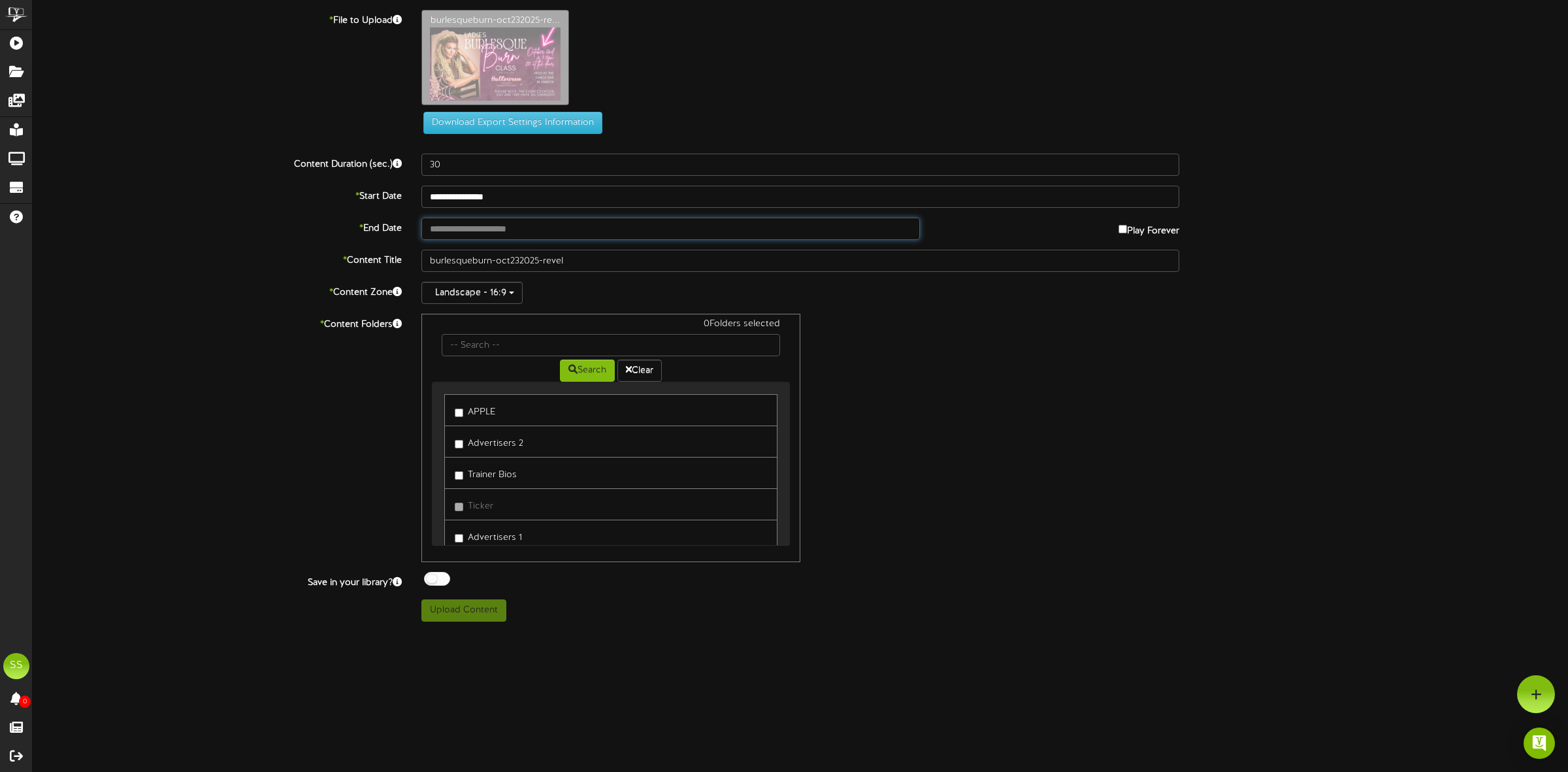
click at [466, 229] on input "text" at bounding box center [670, 228] width 499 height 22
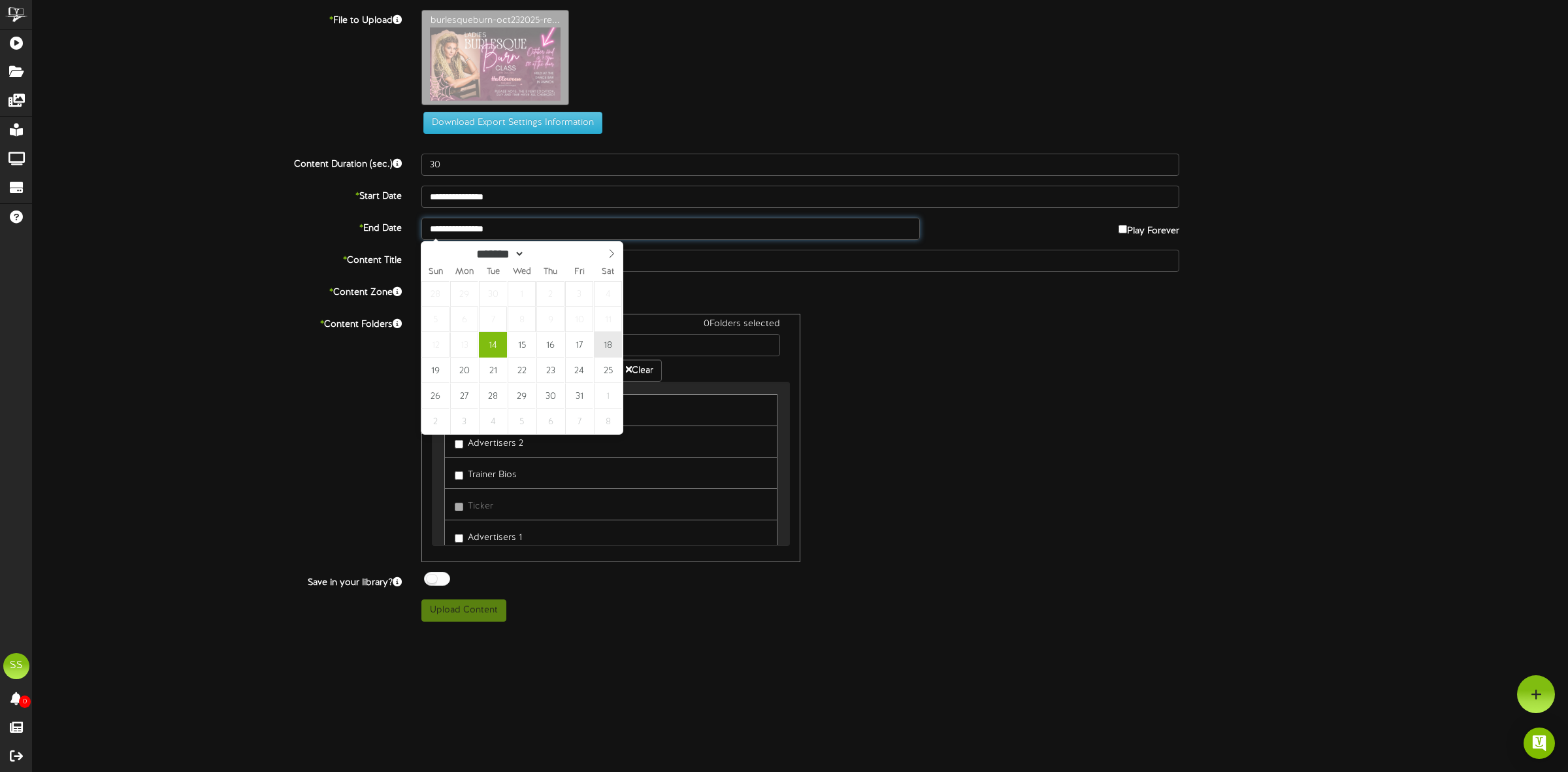
type input "**********"
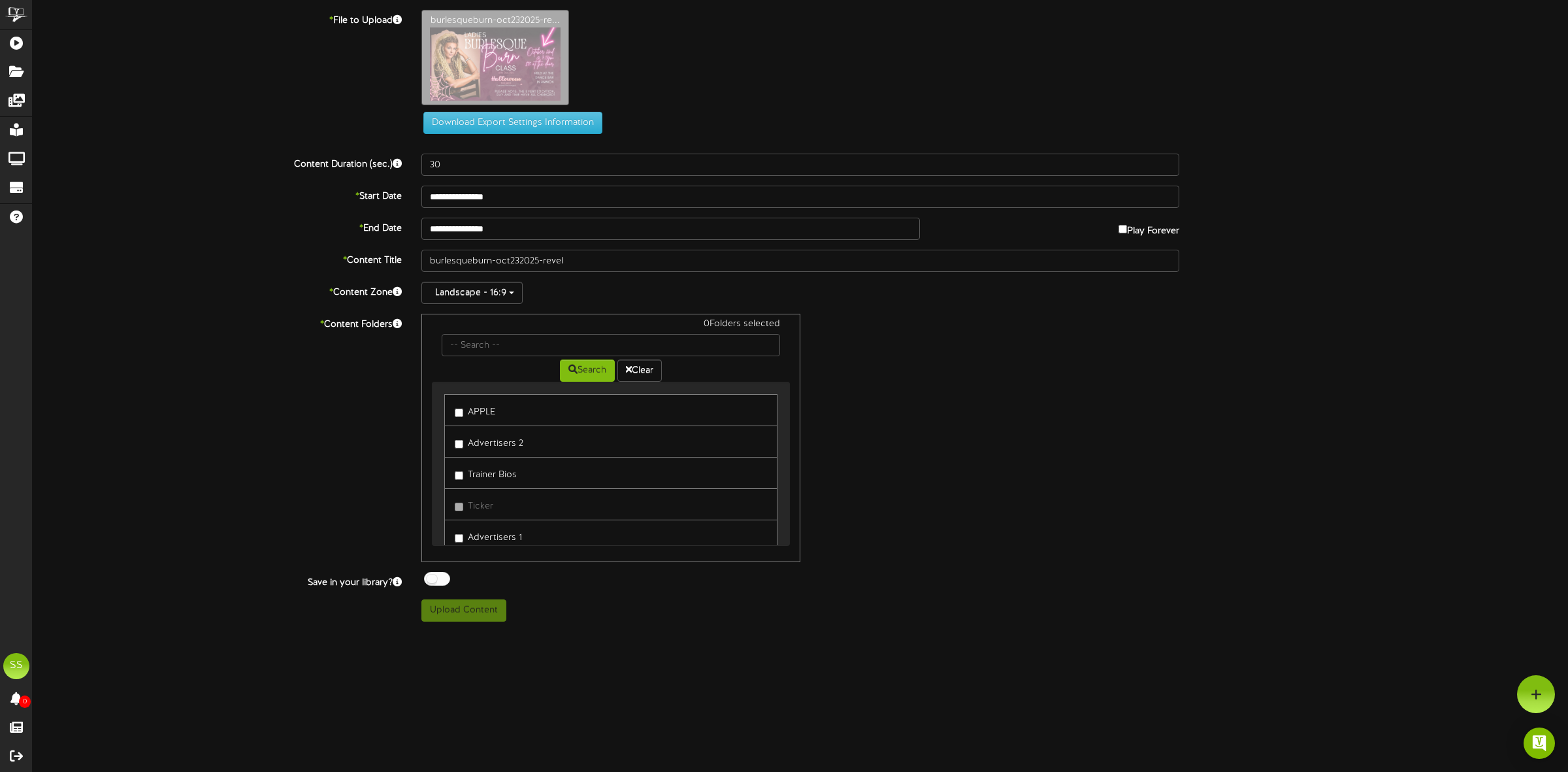
click at [482, 540] on label "Advertisers 1" at bounding box center [488, 535] width 67 height 17
click at [442, 583] on div at bounding box center [436, 579] width 26 height 13
click at [446, 609] on button "Upload Content" at bounding box center [464, 610] width 85 height 22
